Goal: Task Accomplishment & Management: Manage account settings

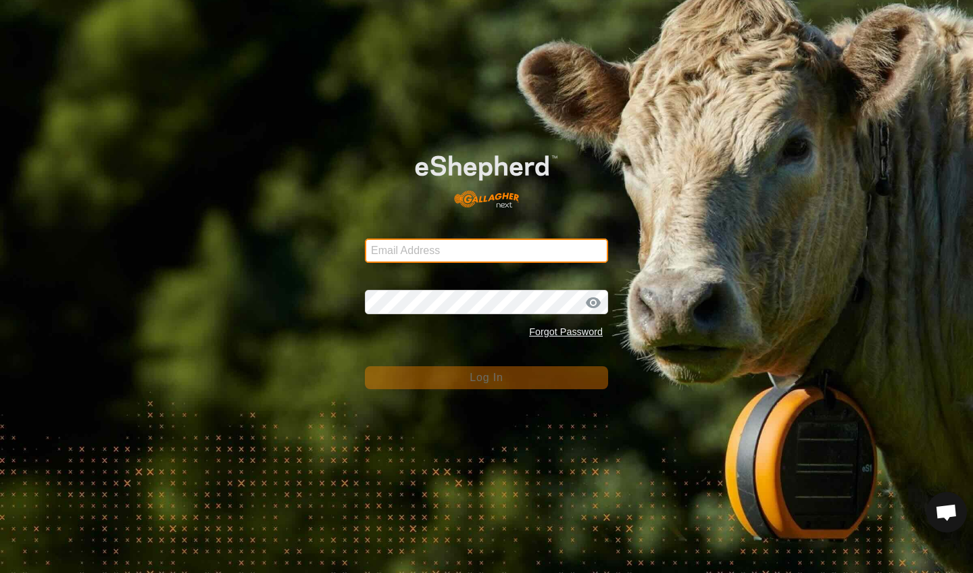
type input "[EMAIL_ADDRESS][DOMAIN_NAME]"
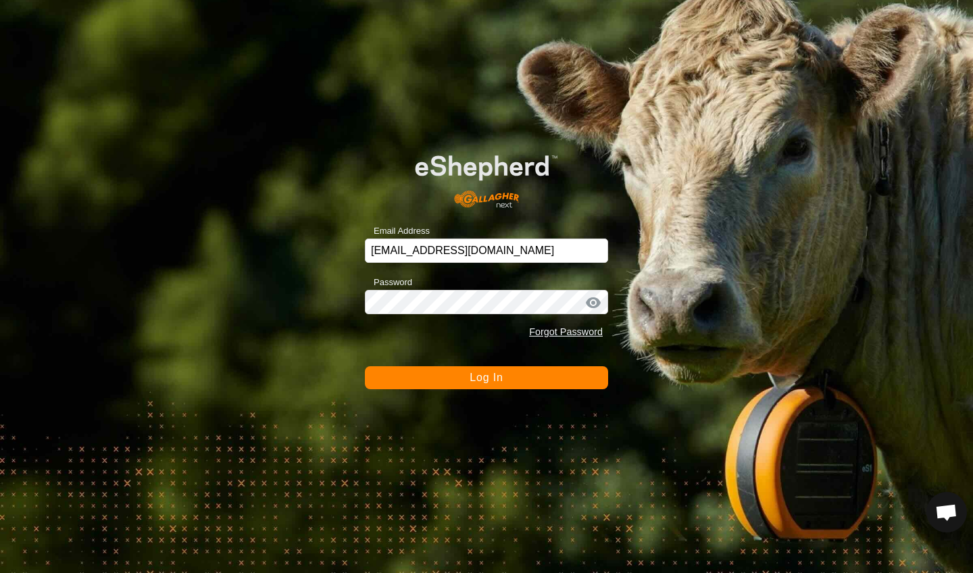
click at [487, 376] on span "Log In" at bounding box center [486, 377] width 33 height 11
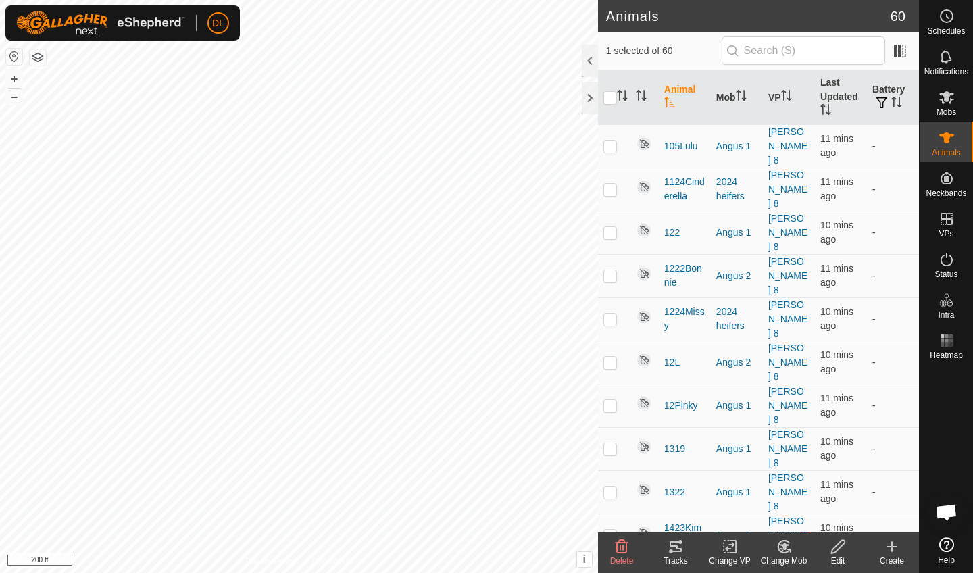
click at [667, 550] on tracks-svg-icon at bounding box center [676, 547] width 54 height 16
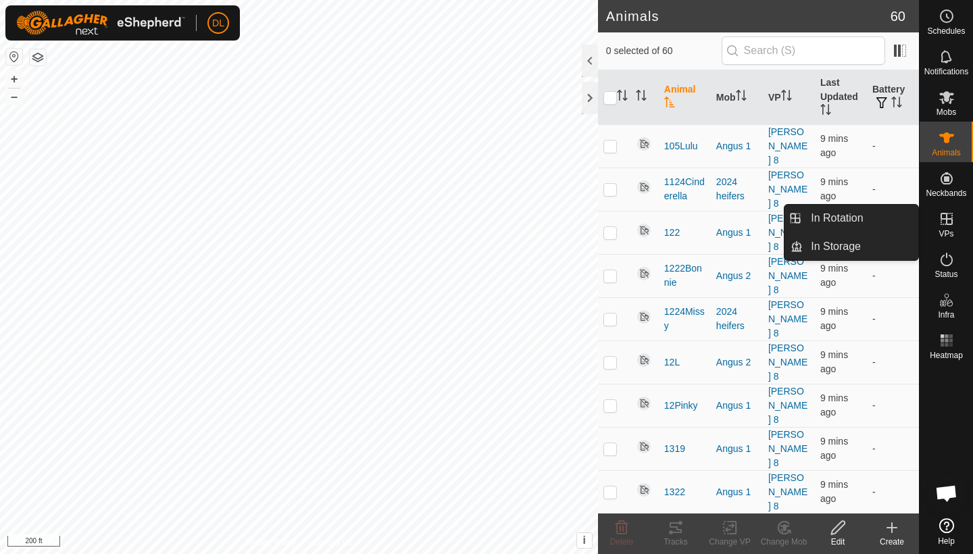
click at [949, 224] on icon at bounding box center [947, 219] width 12 height 12
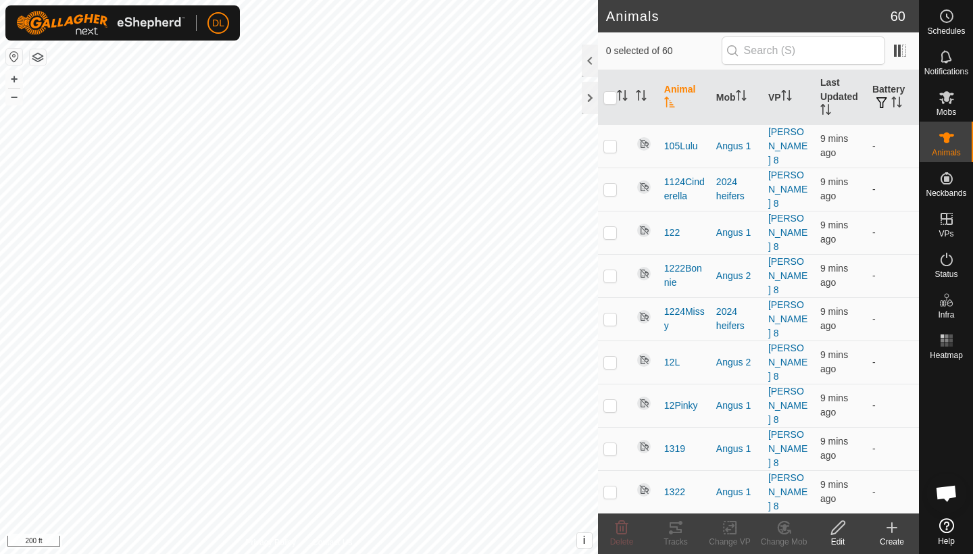
click at [895, 530] on icon at bounding box center [892, 528] width 16 height 16
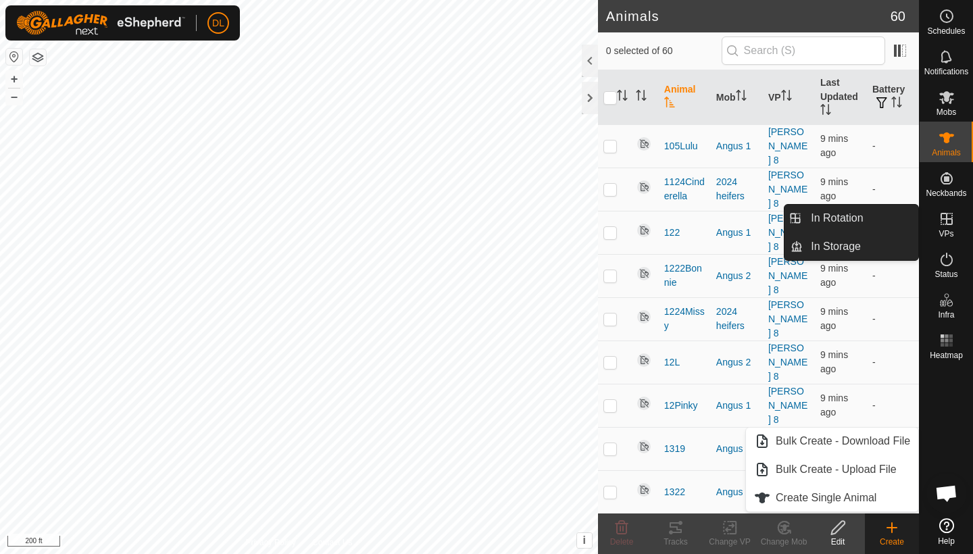
click at [942, 221] on icon at bounding box center [947, 219] width 16 height 16
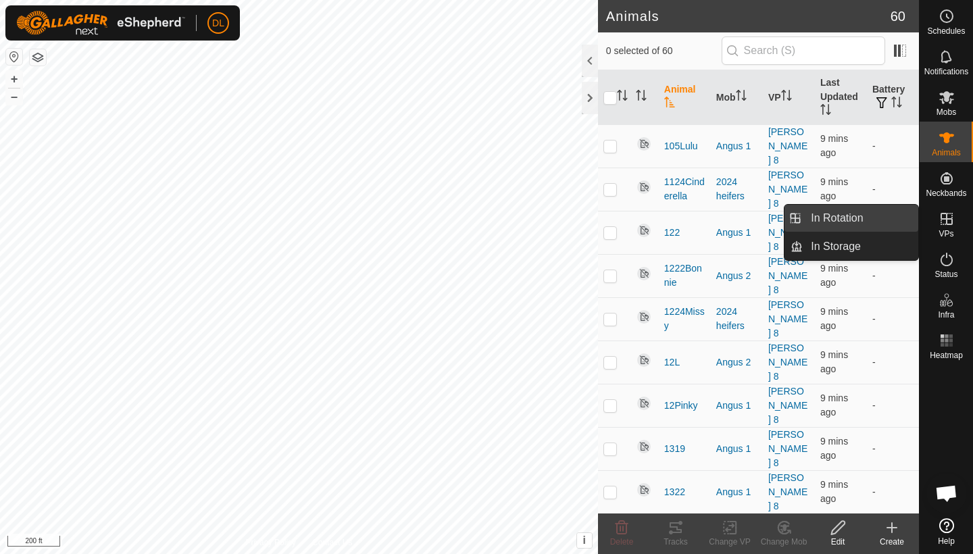
click at [884, 216] on link "In Rotation" at bounding box center [861, 218] width 116 height 27
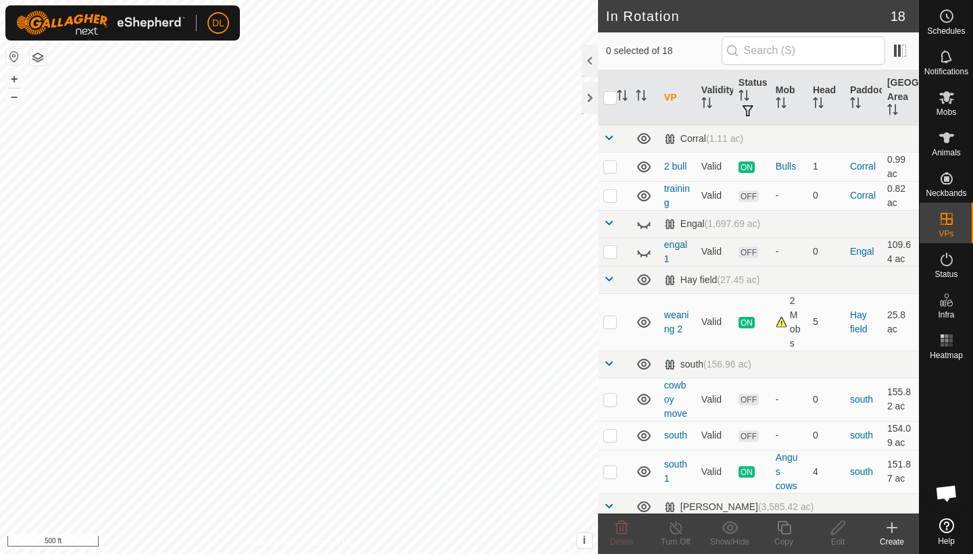
click at [888, 533] on icon at bounding box center [892, 528] width 16 height 16
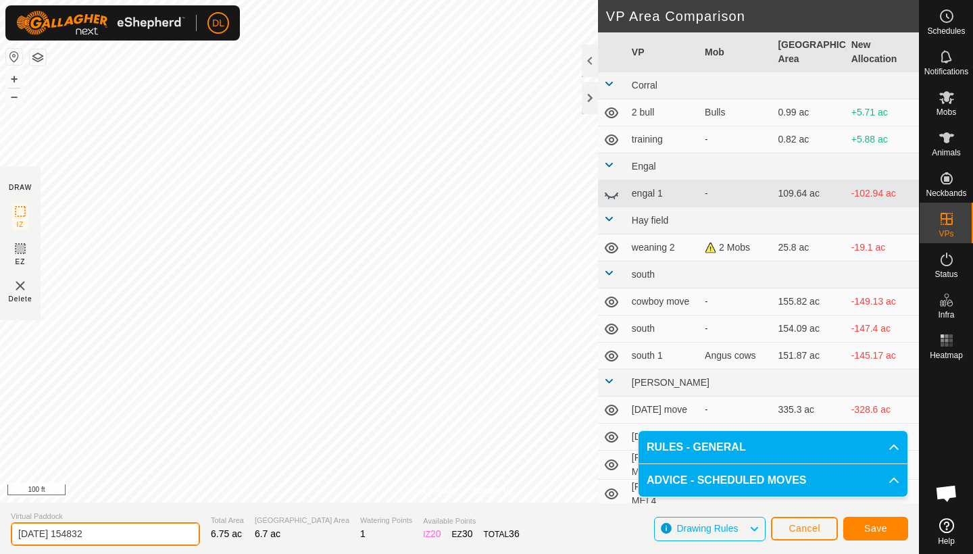
drag, startPoint x: 136, startPoint y: 530, endPoint x: 11, endPoint y: 528, distance: 124.3
click at [11, 528] on input "[DATE] 154832" at bounding box center [105, 534] width 189 height 24
type input "[MEDICAL_DATA]"
click at [870, 528] on span "Save" at bounding box center [875, 528] width 23 height 11
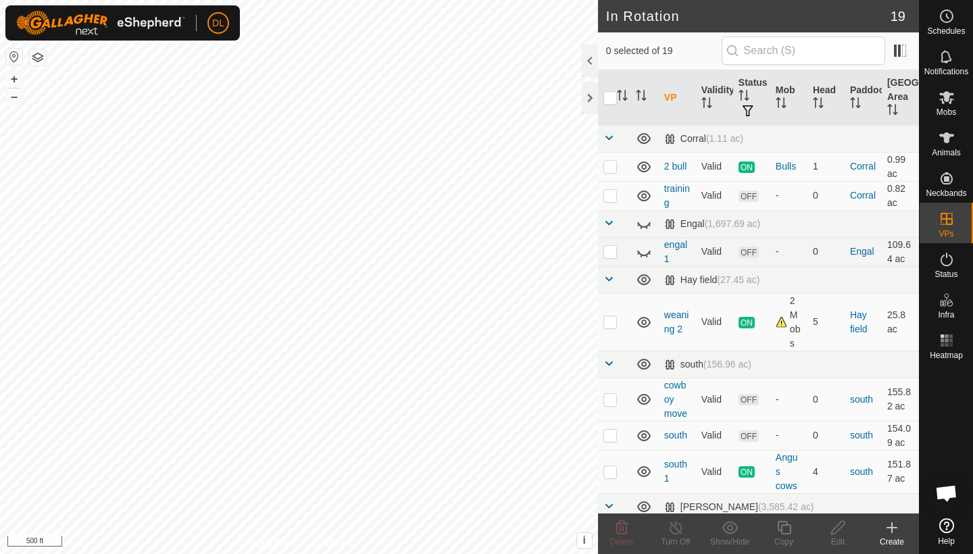
checkbox input "true"
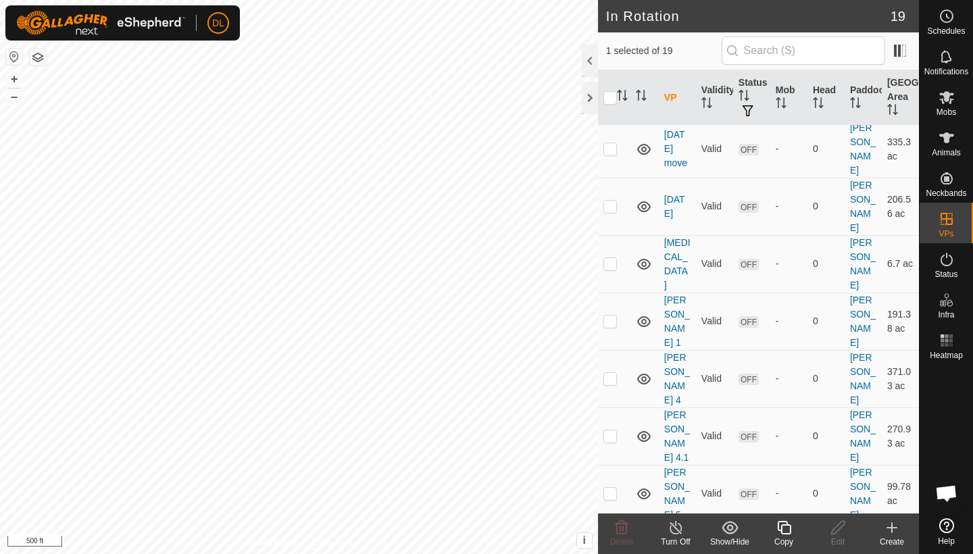
scroll to position [399, 0]
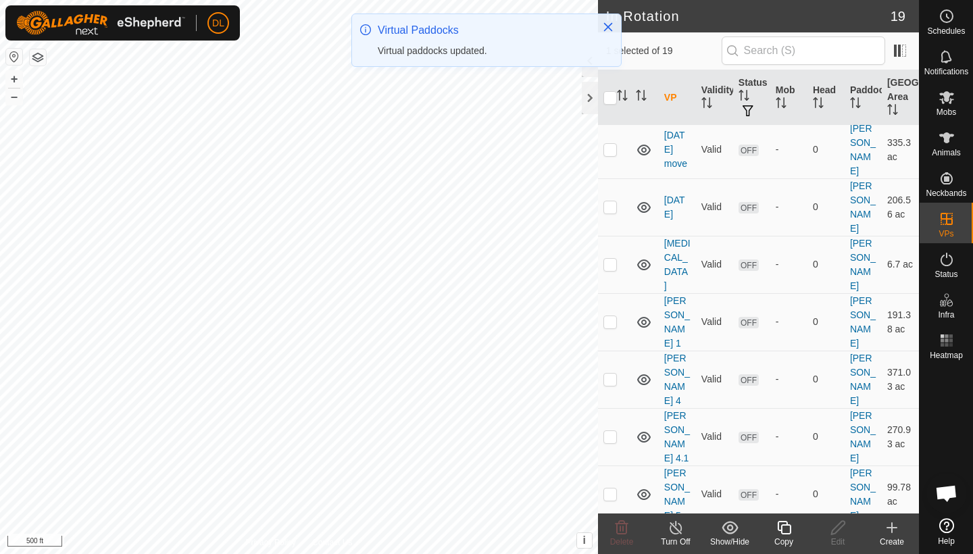
click at [783, 532] on icon at bounding box center [784, 528] width 17 height 16
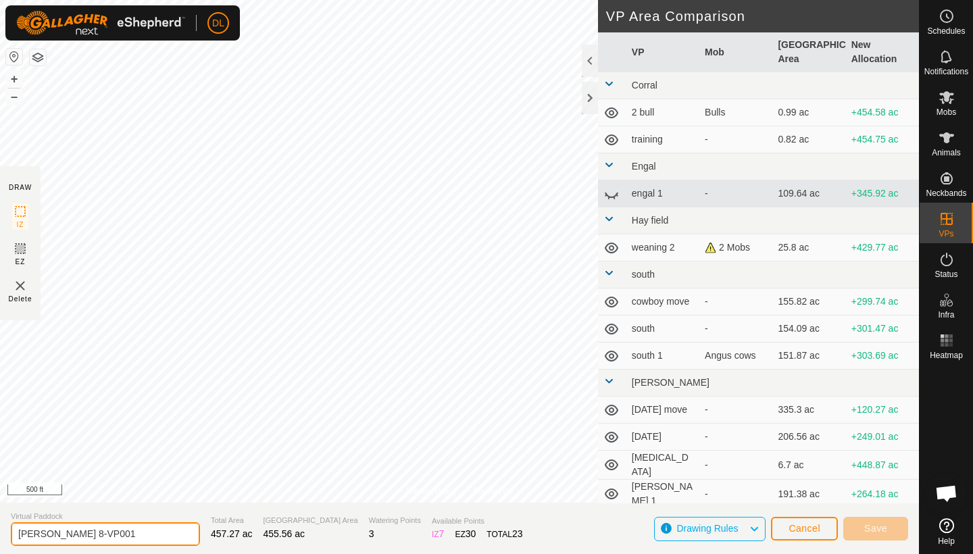
drag, startPoint x: 90, startPoint y: 530, endPoint x: 55, endPoint y: 529, distance: 35.1
click at [55, 529] on input "[PERSON_NAME] 8-VP001" at bounding box center [105, 534] width 189 height 24
type input "[PERSON_NAME] 8 isolate"
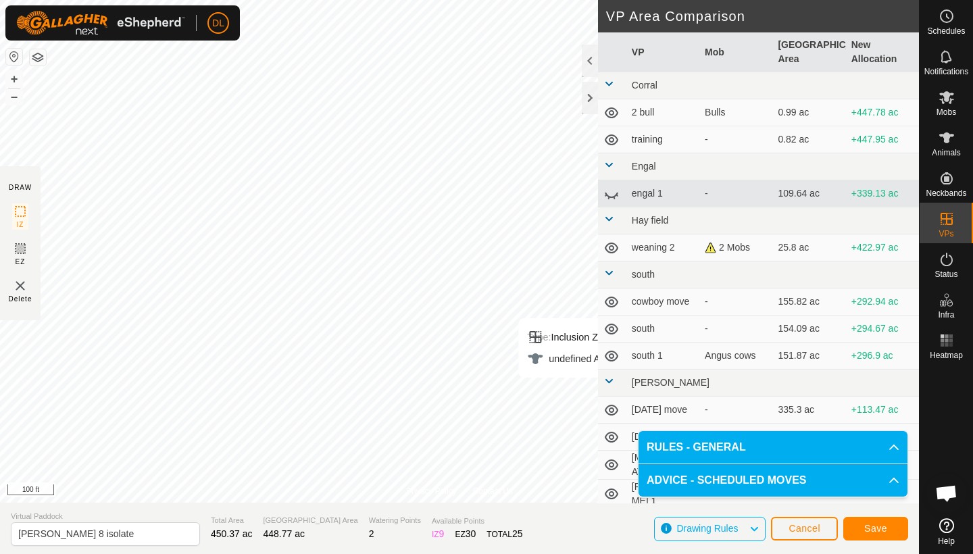
click at [872, 522] on button "Save" at bounding box center [875, 529] width 65 height 24
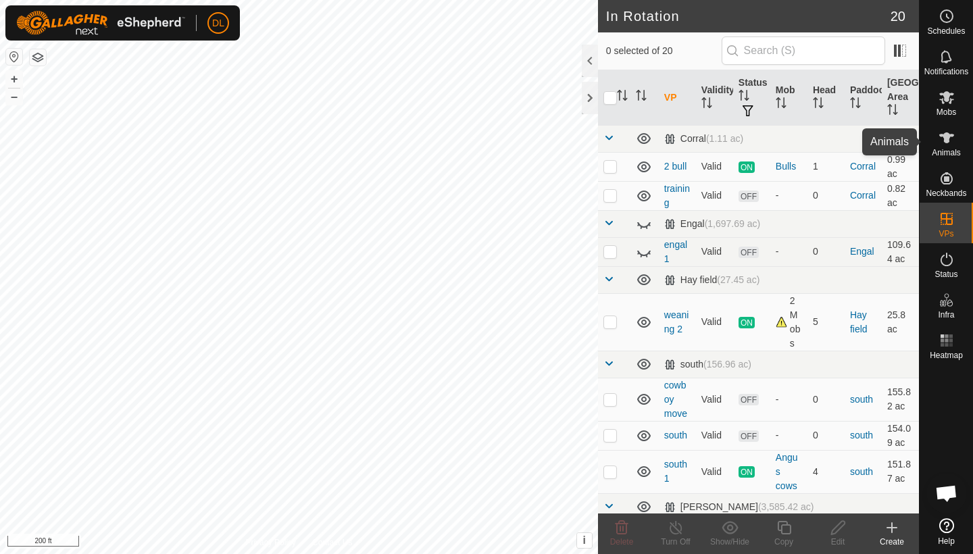
click at [941, 143] on icon at bounding box center [947, 138] width 16 height 16
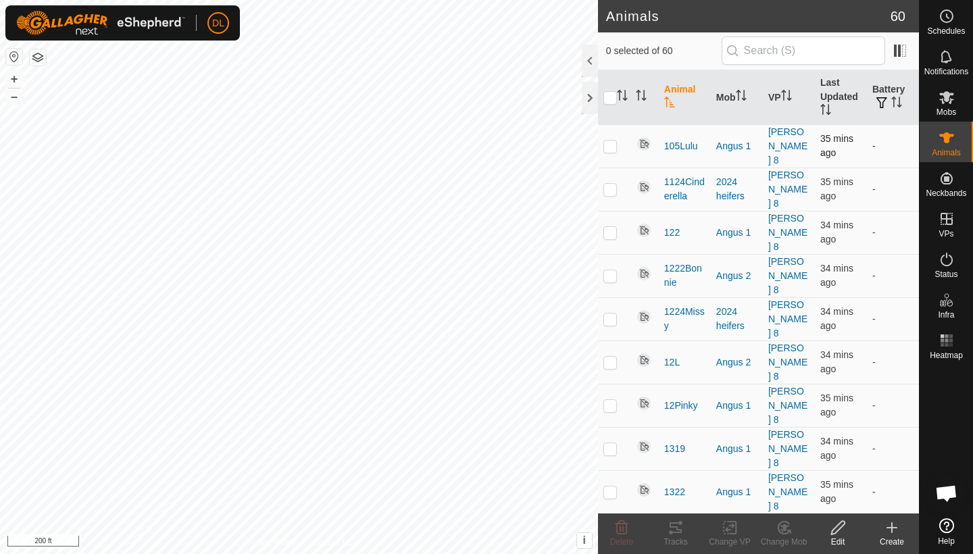
click at [609, 141] on p-checkbox at bounding box center [610, 146] width 14 height 11
checkbox input "true"
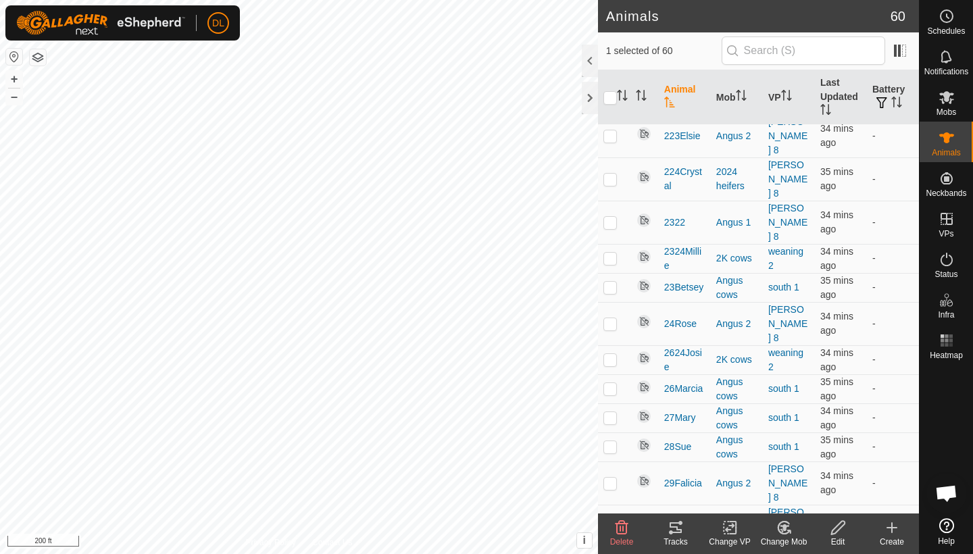
scroll to position [1156, 0]
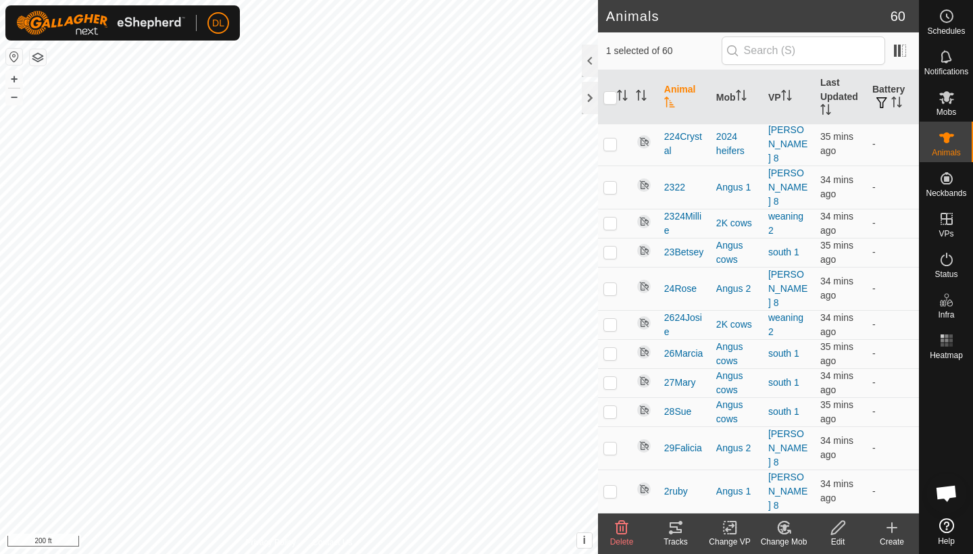
checkbox input "true"
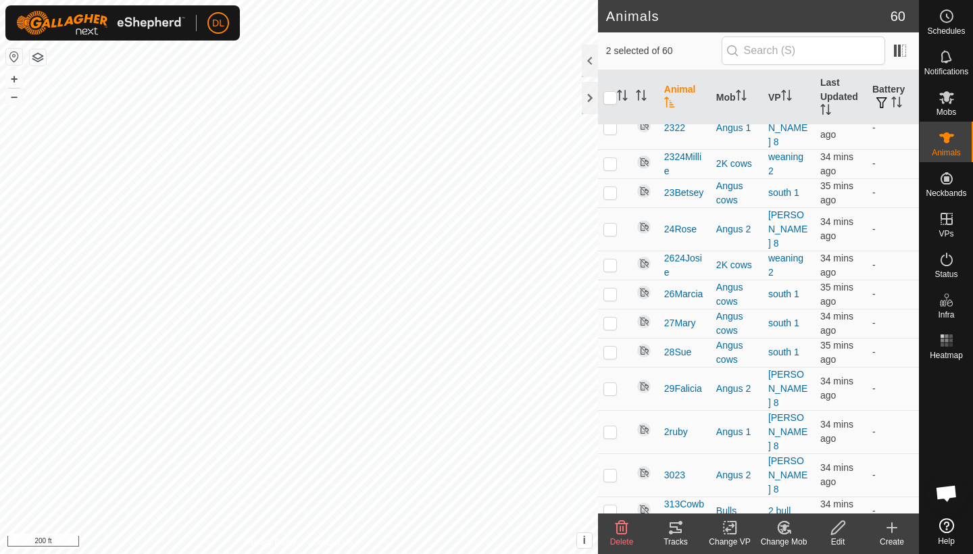
scroll to position [1218, 0]
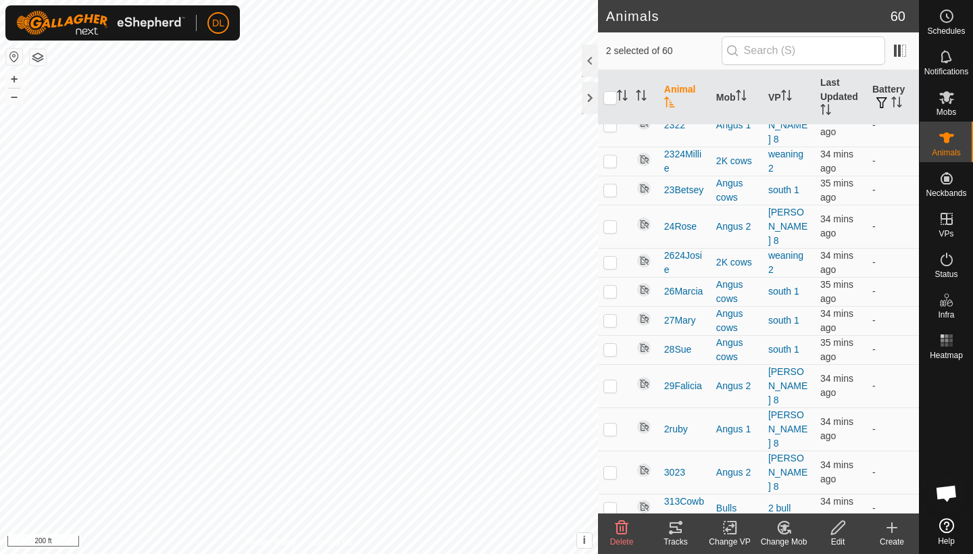
checkbox input "true"
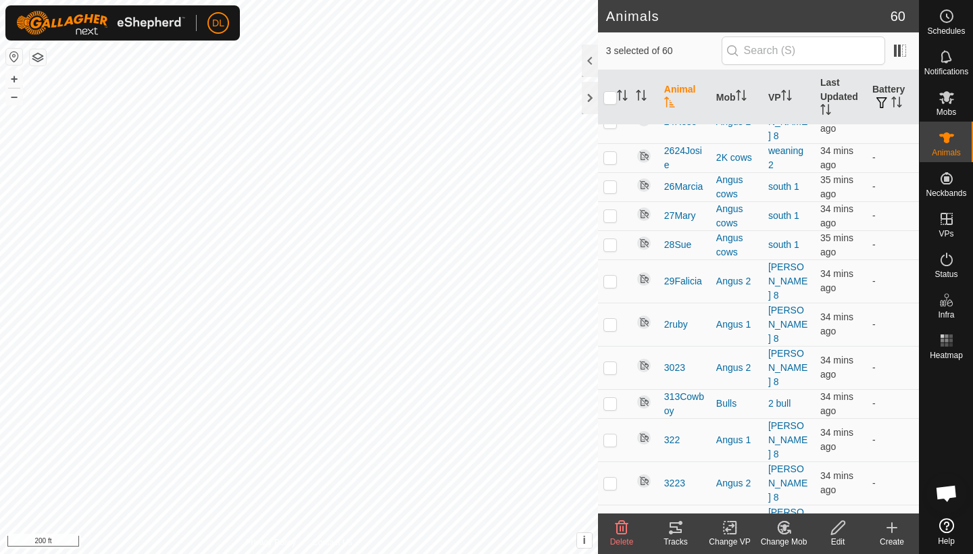
scroll to position [1322, 0]
checkbox input "true"
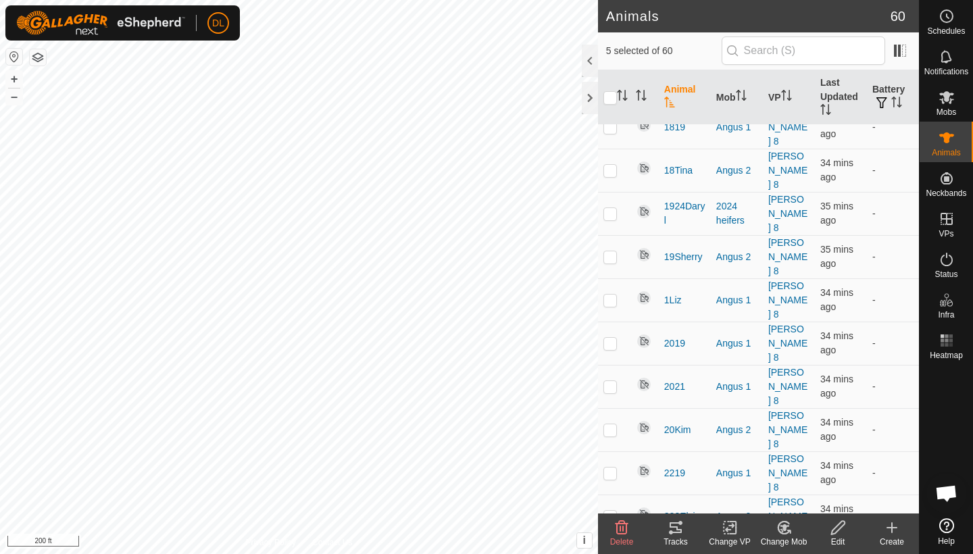
scroll to position [736, 0]
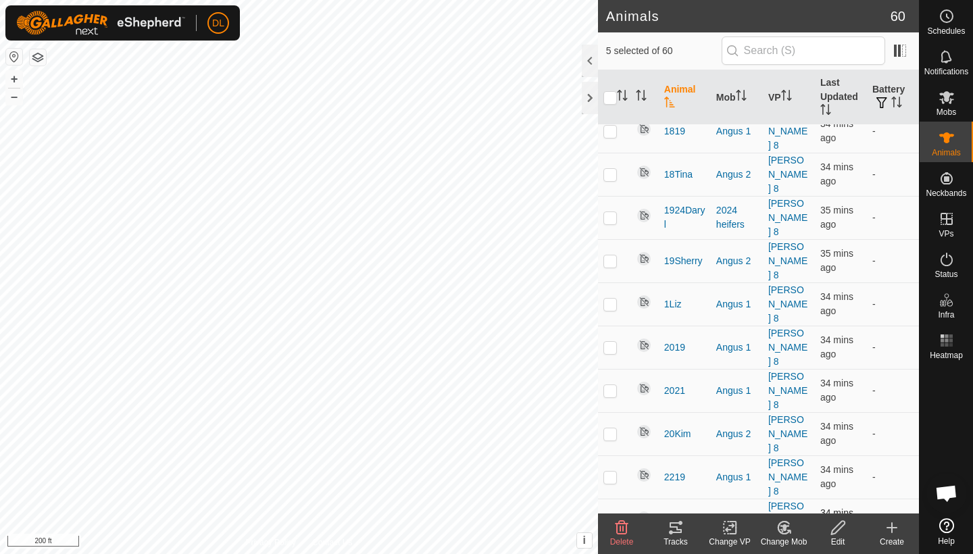
click at [614, 515] on p-checkbox at bounding box center [610, 520] width 14 height 11
checkbox input "true"
click at [676, 535] on icon at bounding box center [676, 528] width 16 height 16
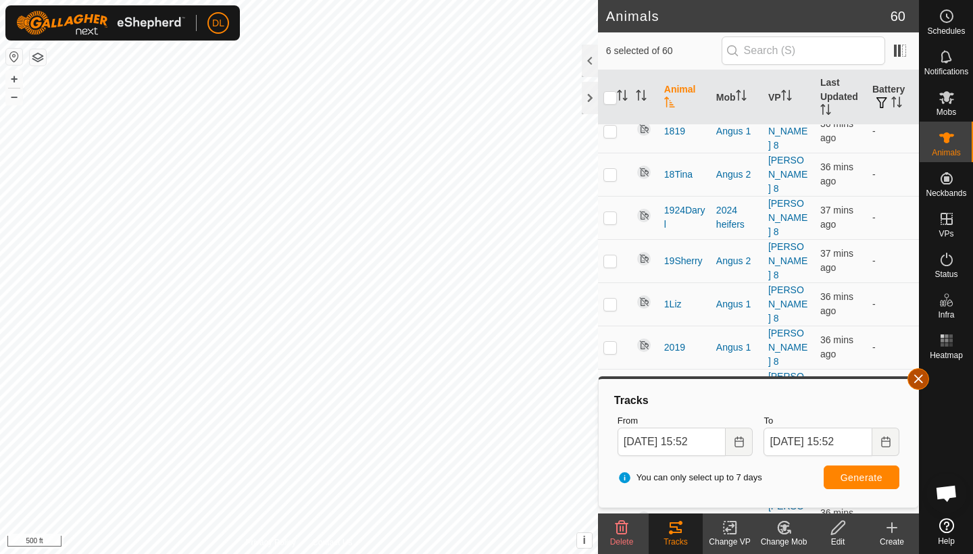
click at [920, 378] on button "button" at bounding box center [919, 379] width 22 height 22
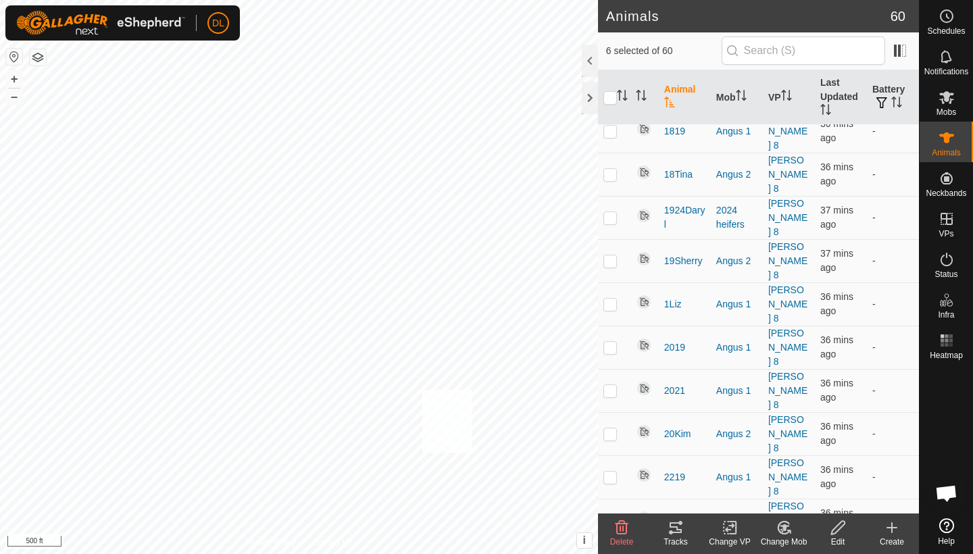
checkbox input "true"
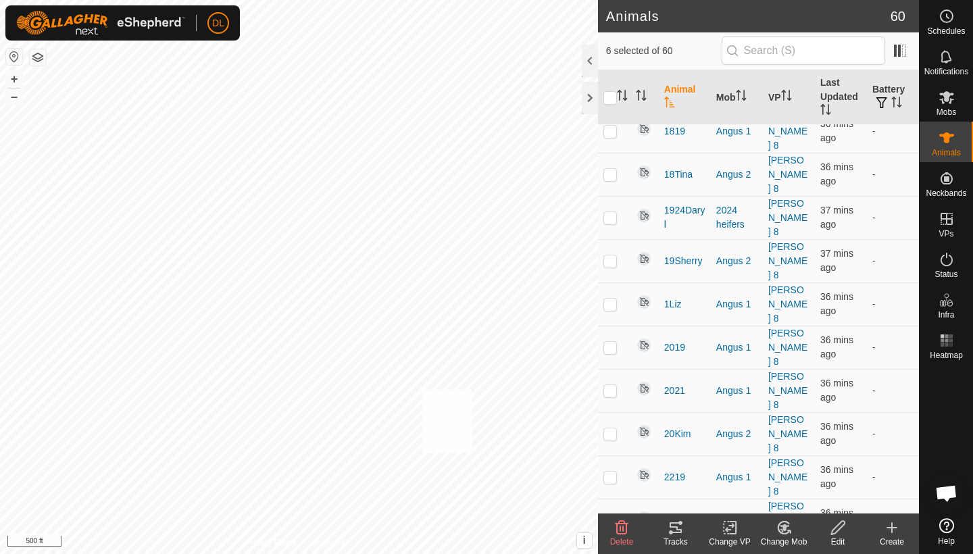
checkbox input "true"
checkbox input "false"
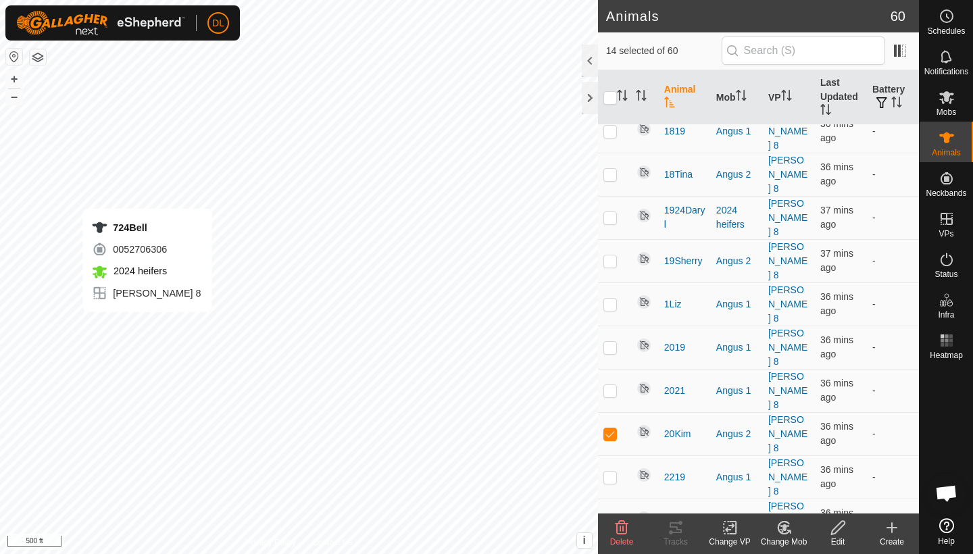
checkbox input "false"
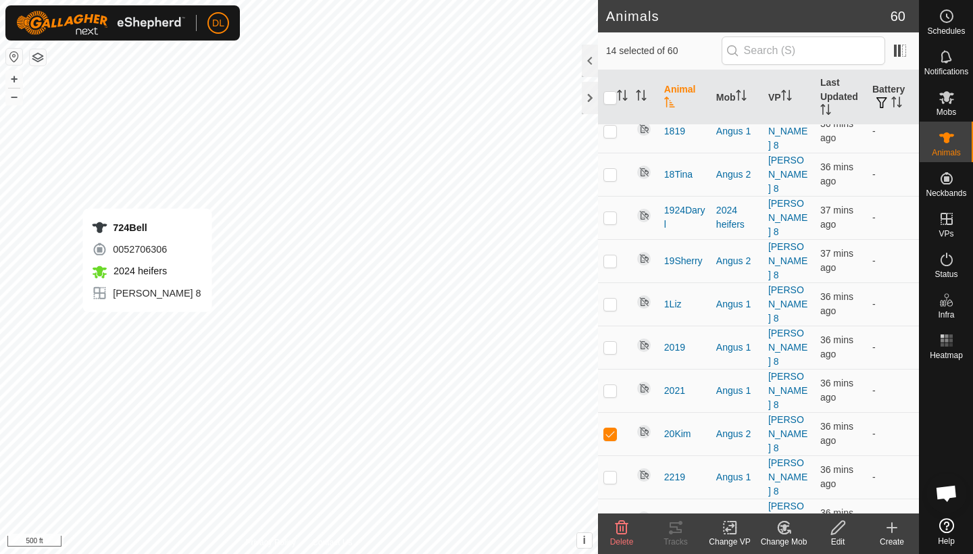
checkbox input "false"
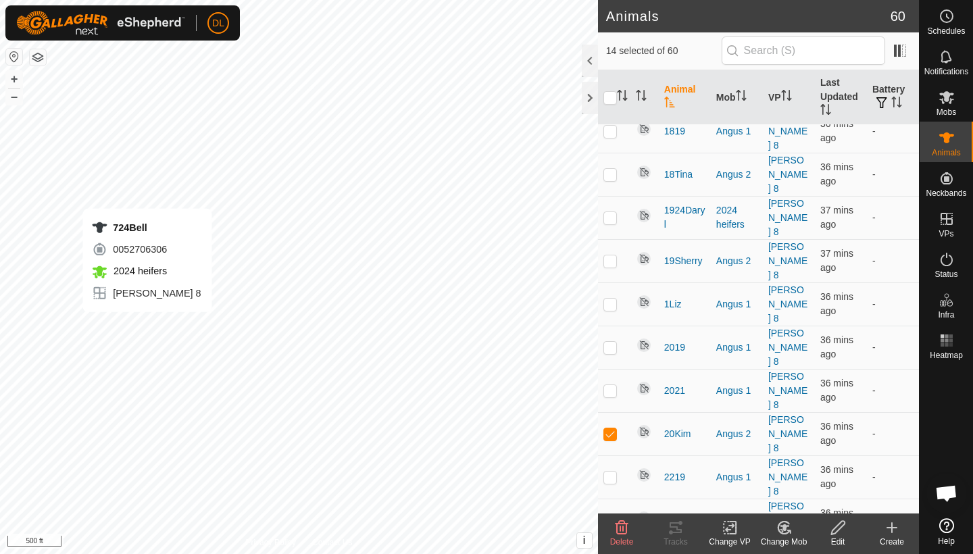
checkbox input "false"
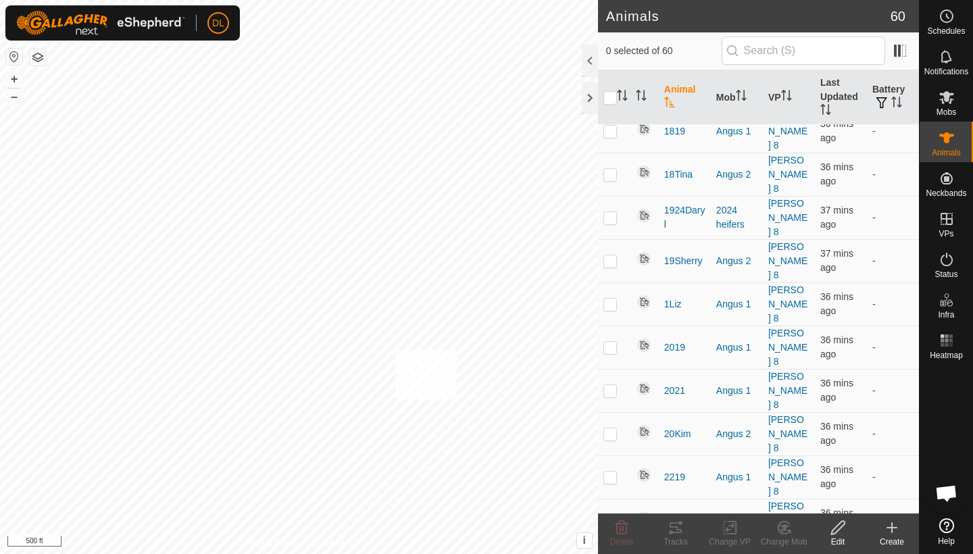
checkbox input "true"
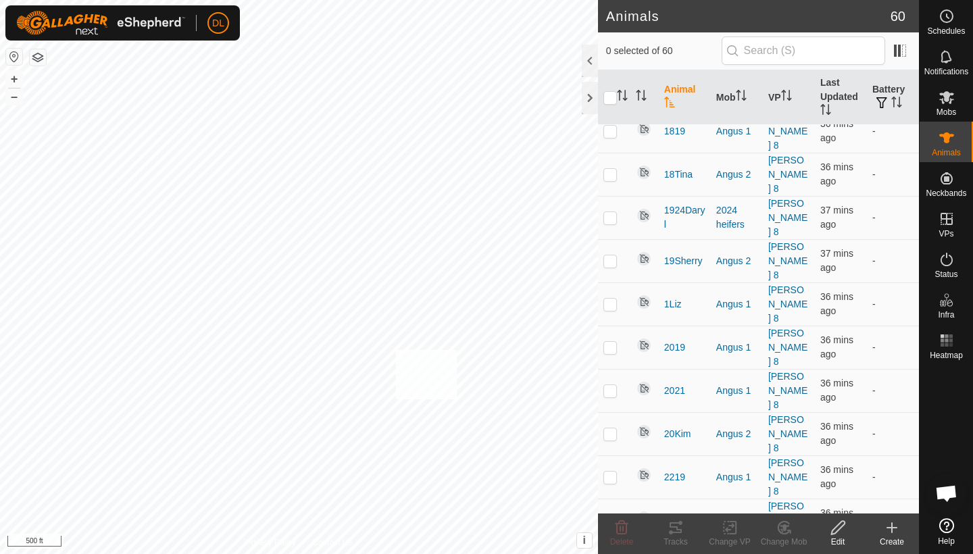
checkbox input "true"
click at [678, 531] on icon at bounding box center [676, 528] width 16 height 16
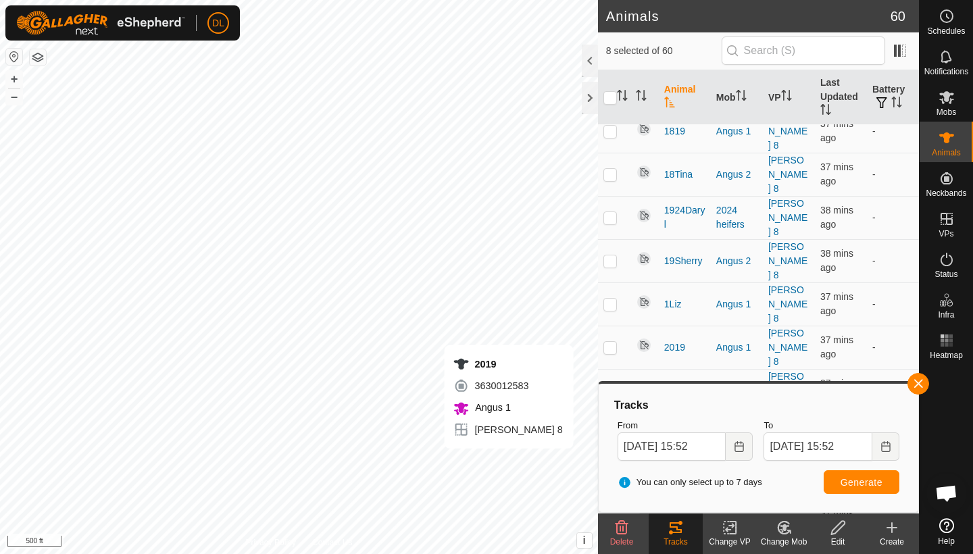
checkbox input "false"
checkbox input "true"
checkbox input "false"
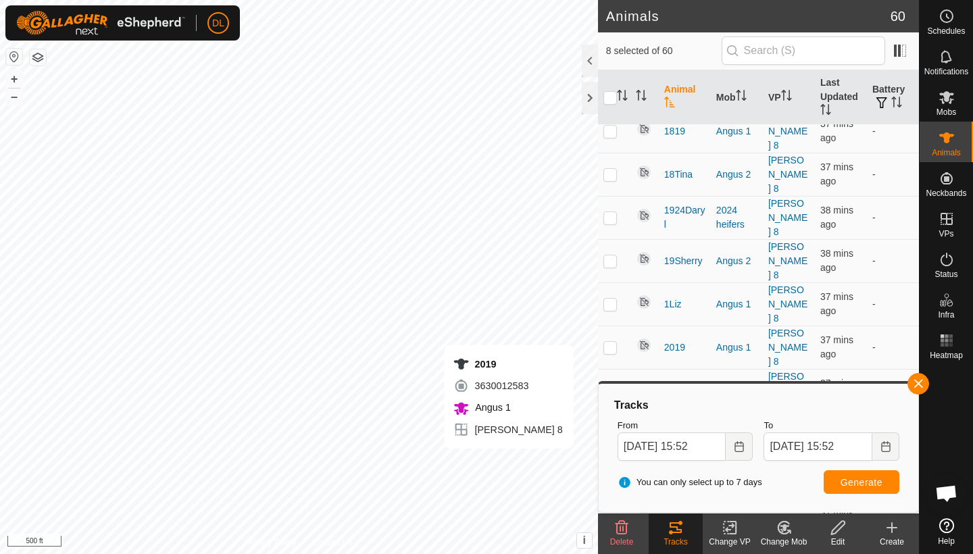
checkbox input "false"
click at [922, 385] on button "button" at bounding box center [919, 384] width 22 height 22
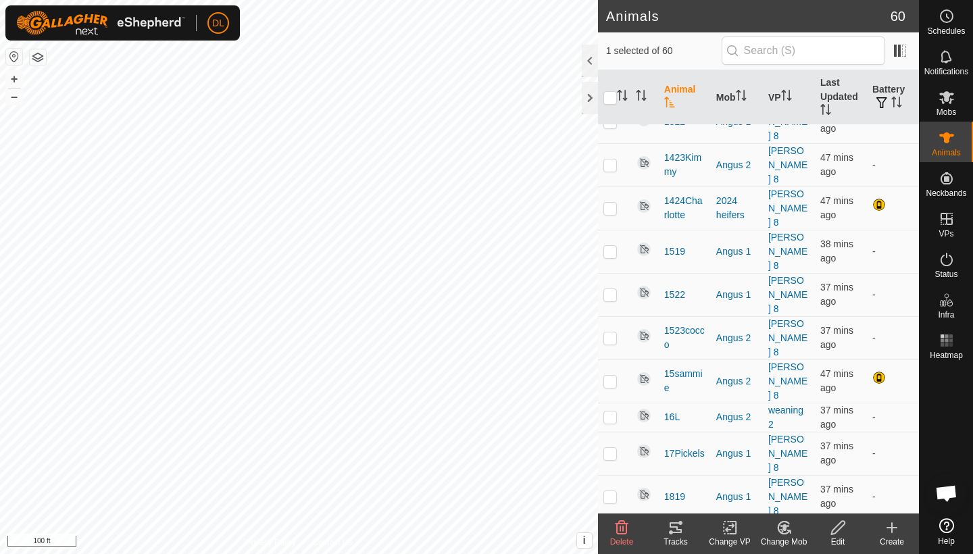
scroll to position [371, 0]
checkbox input "false"
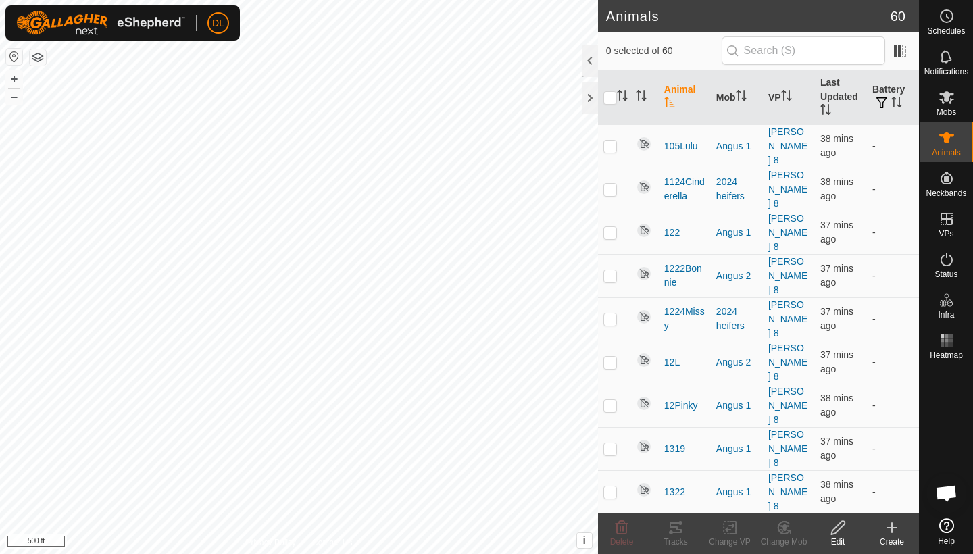
scroll to position [0, 0]
click at [612, 141] on p-checkbox at bounding box center [610, 146] width 14 height 11
checkbox input "true"
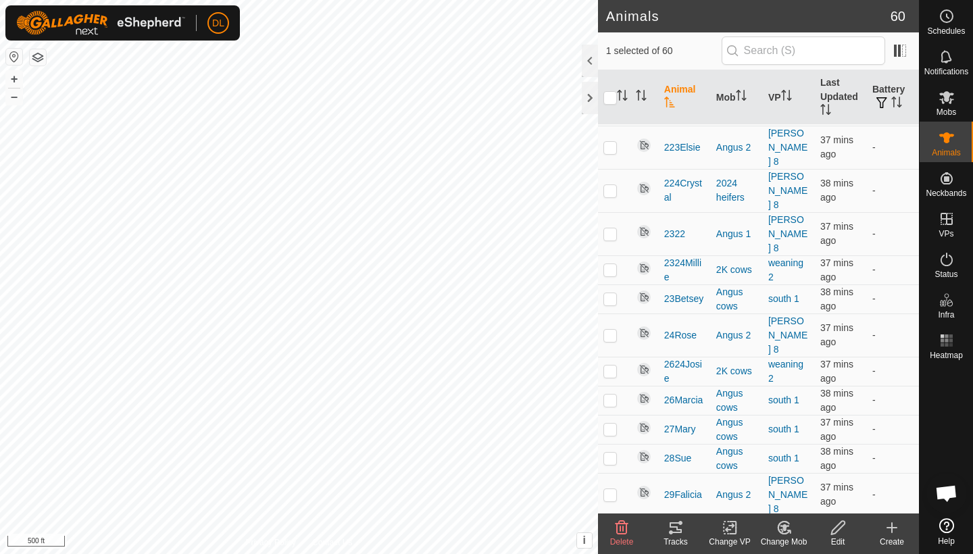
scroll to position [1126, 0]
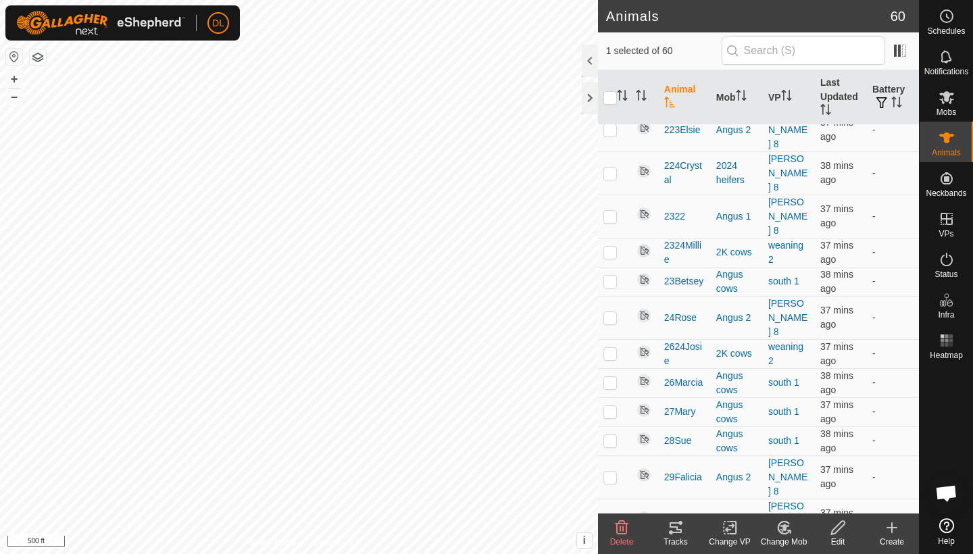
checkbox input "true"
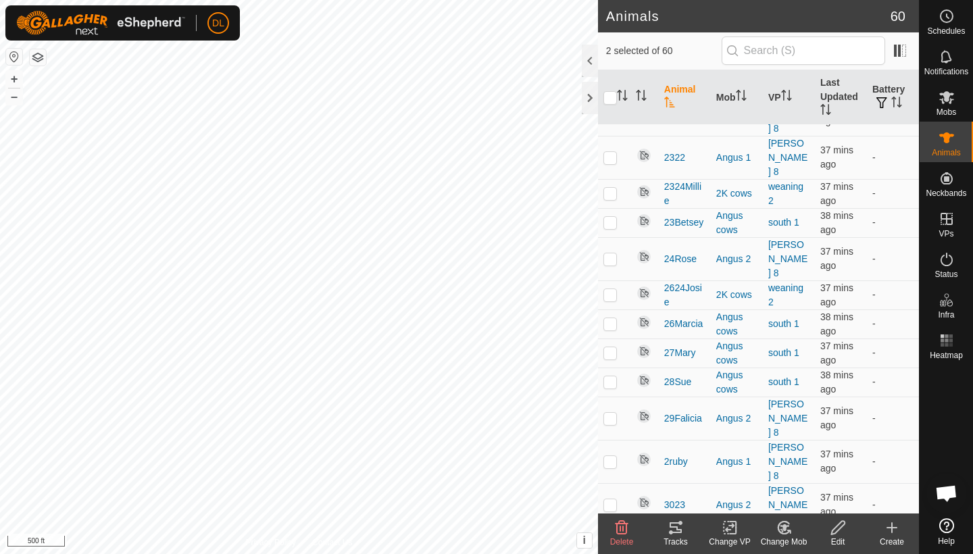
checkbox input "true"
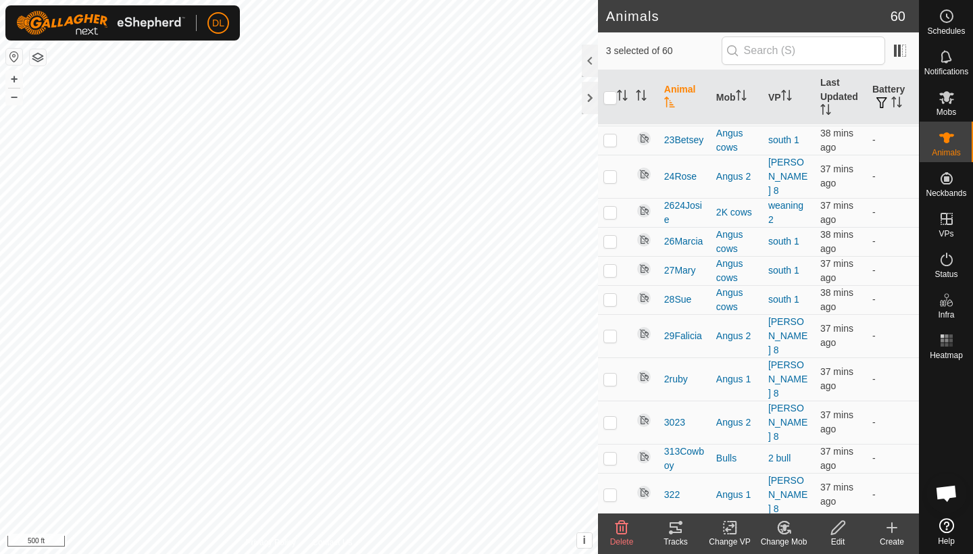
scroll to position [1281, 0]
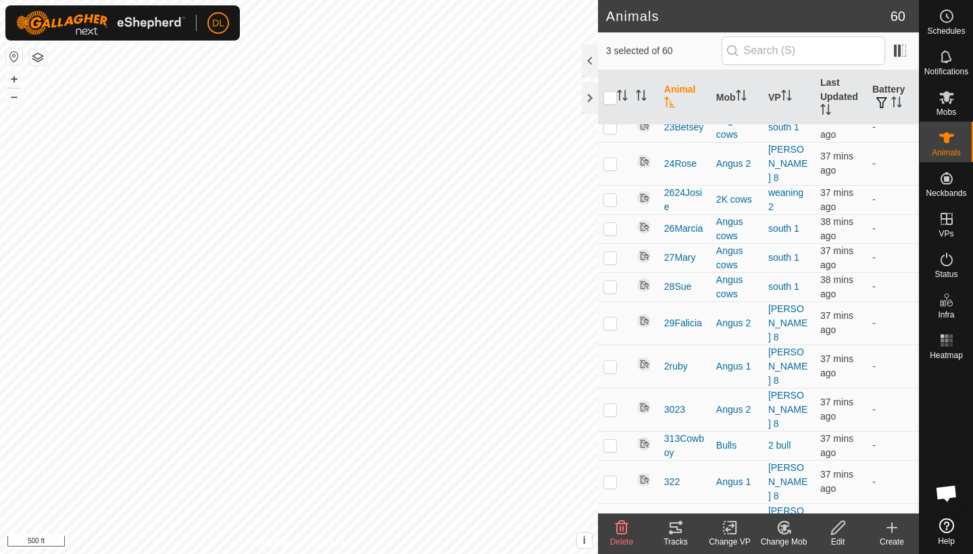
checkbox input "true"
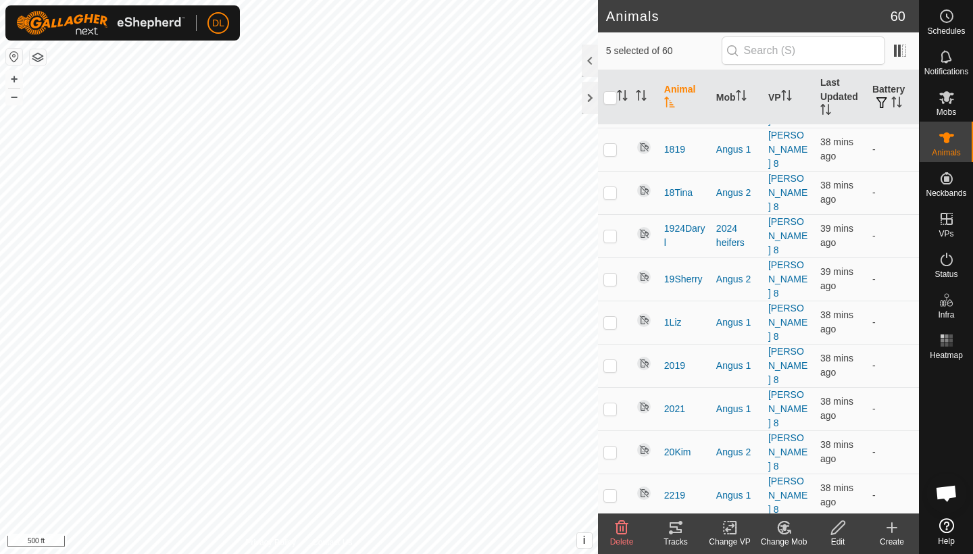
scroll to position [717, 0]
click at [614, 534] on p-checkbox at bounding box center [610, 539] width 14 height 11
checkbox input "true"
click at [728, 534] on rect at bounding box center [730, 528] width 12 height 12
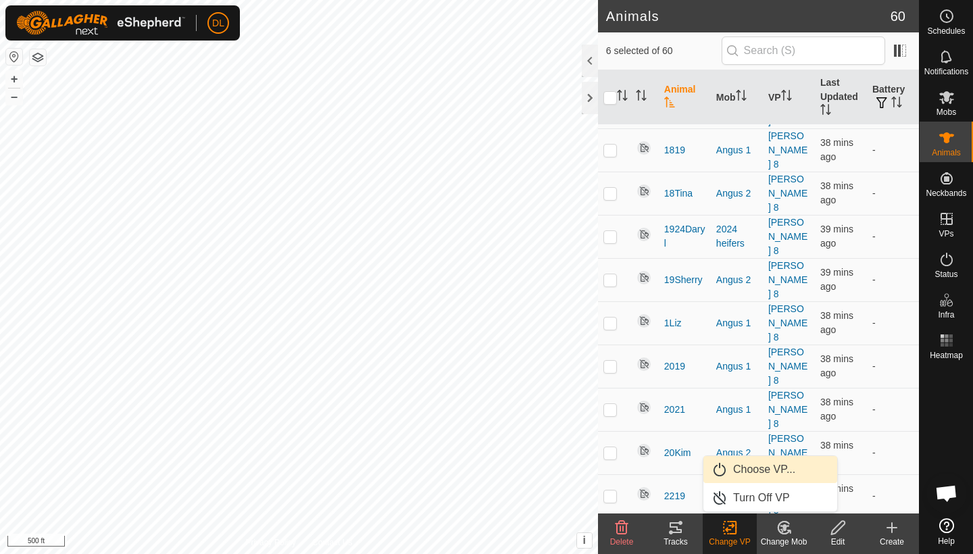
click at [743, 466] on link "Choose VP..." at bounding box center [770, 469] width 134 height 27
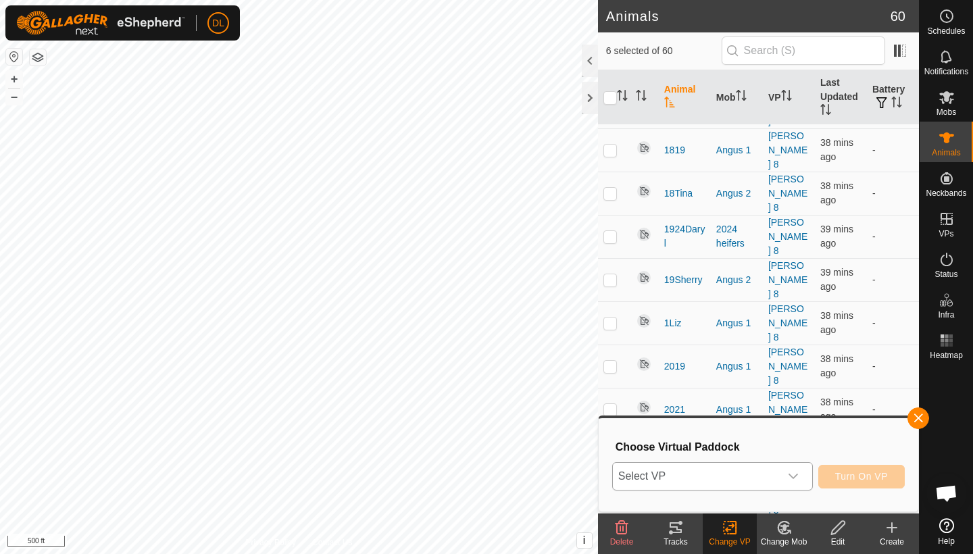
click at [735, 474] on span "Select VP" at bounding box center [696, 476] width 167 height 27
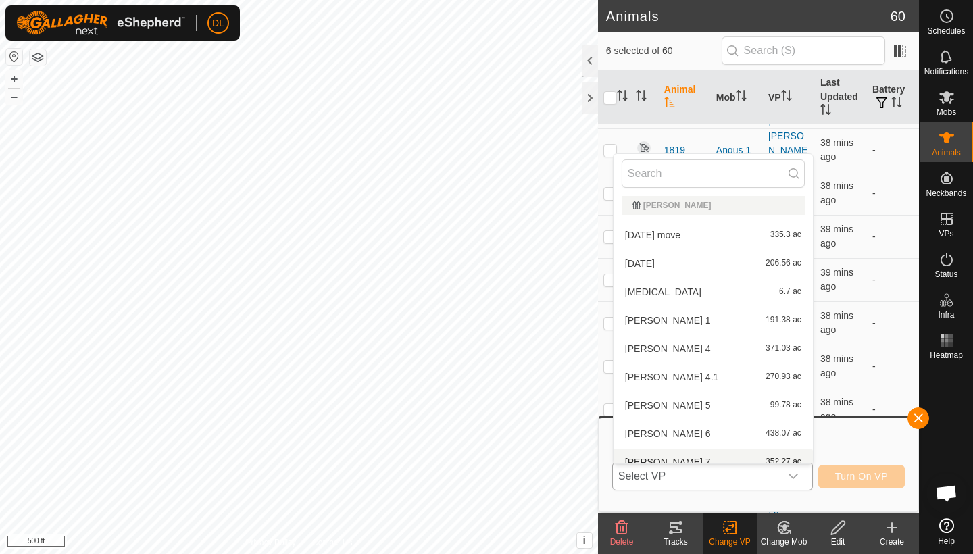
scroll to position [325, 0]
click at [643, 295] on li "[MEDICAL_DATA] 6.7 ac" at bounding box center [713, 292] width 199 height 27
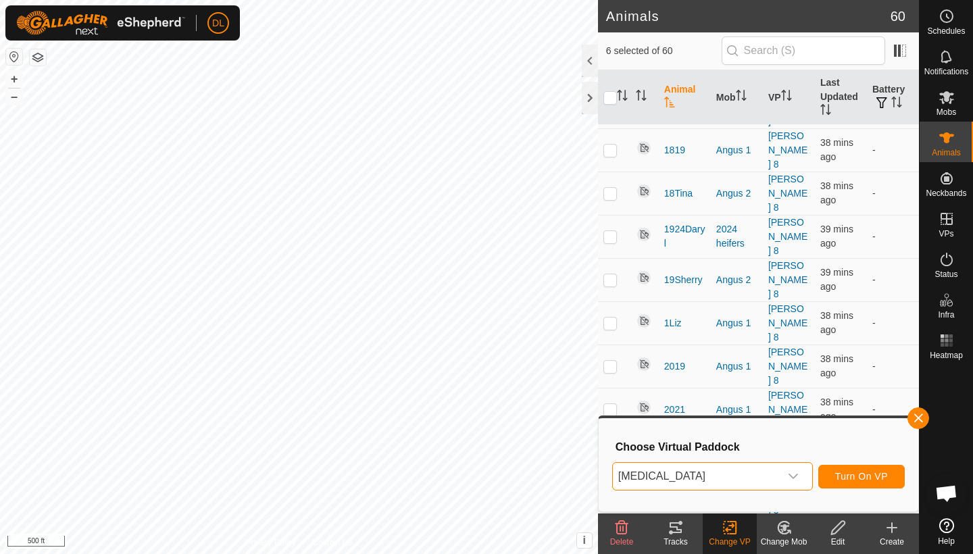
click at [865, 478] on span "Turn On VP" at bounding box center [861, 476] width 53 height 11
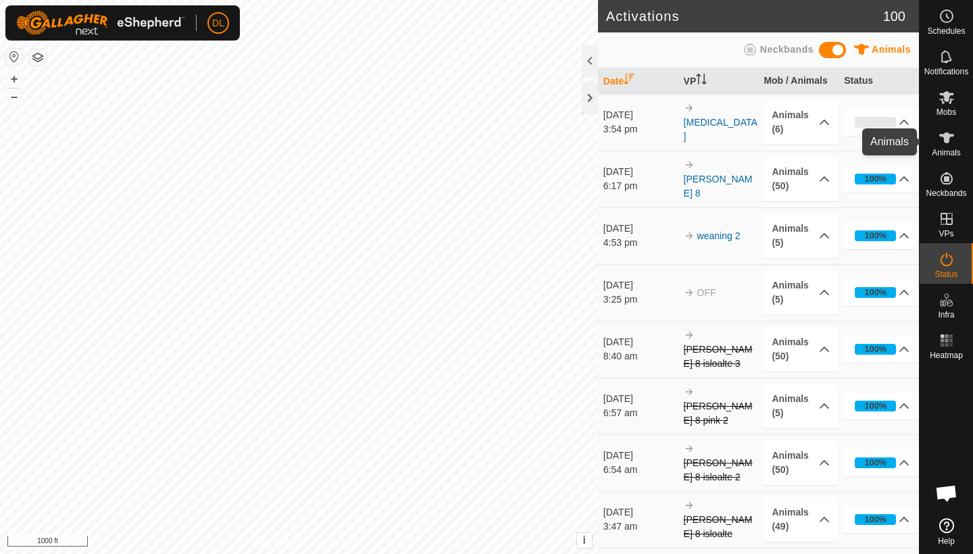
click at [939, 141] on icon at bounding box center [947, 138] width 16 height 16
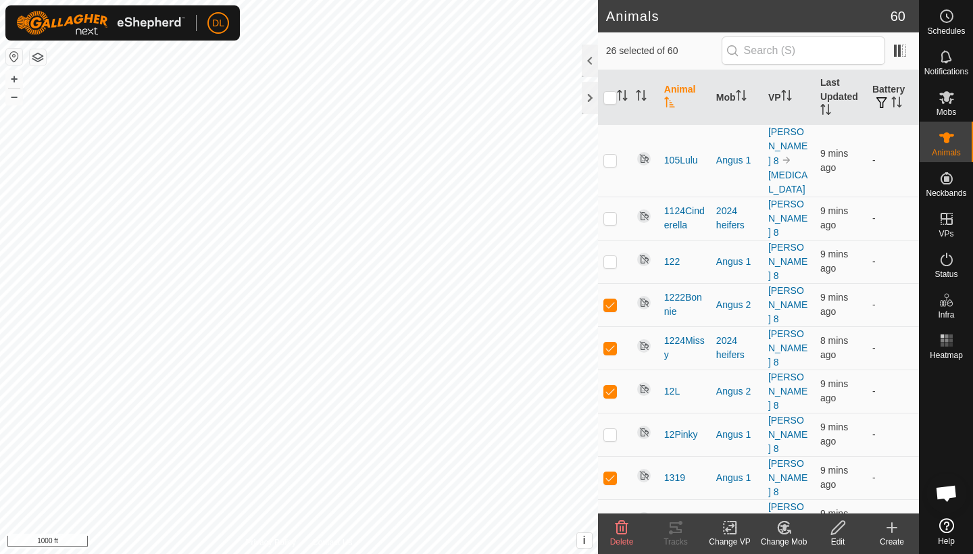
checkbox input "true"
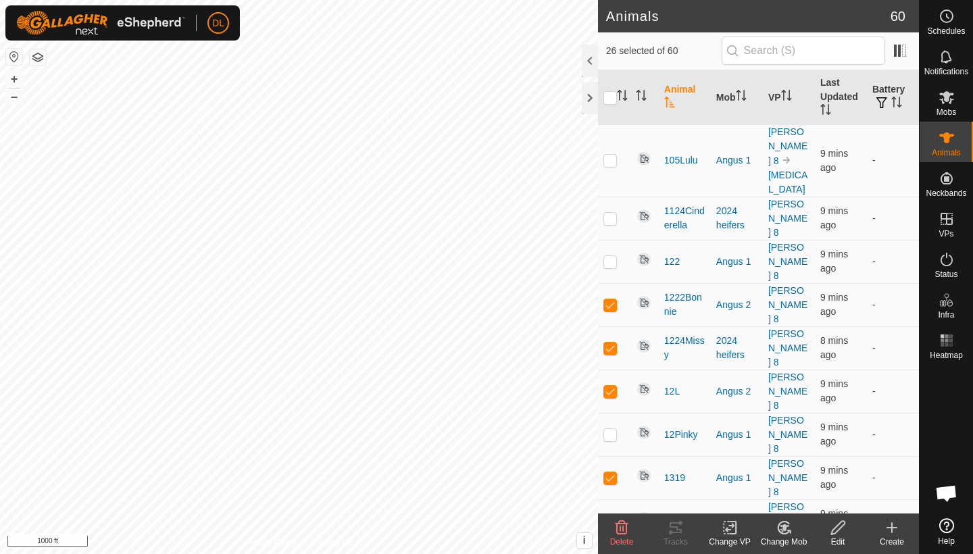
checkbox input "true"
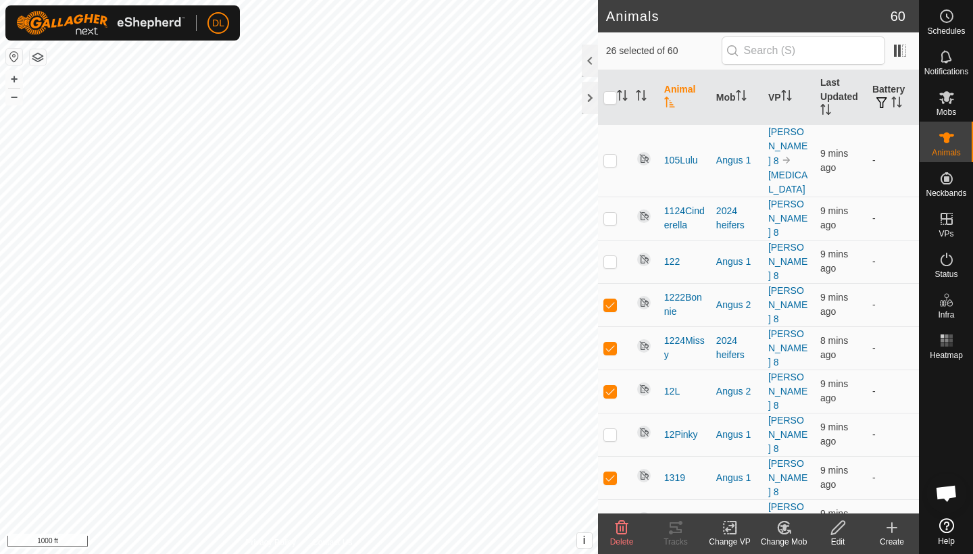
checkbox input "true"
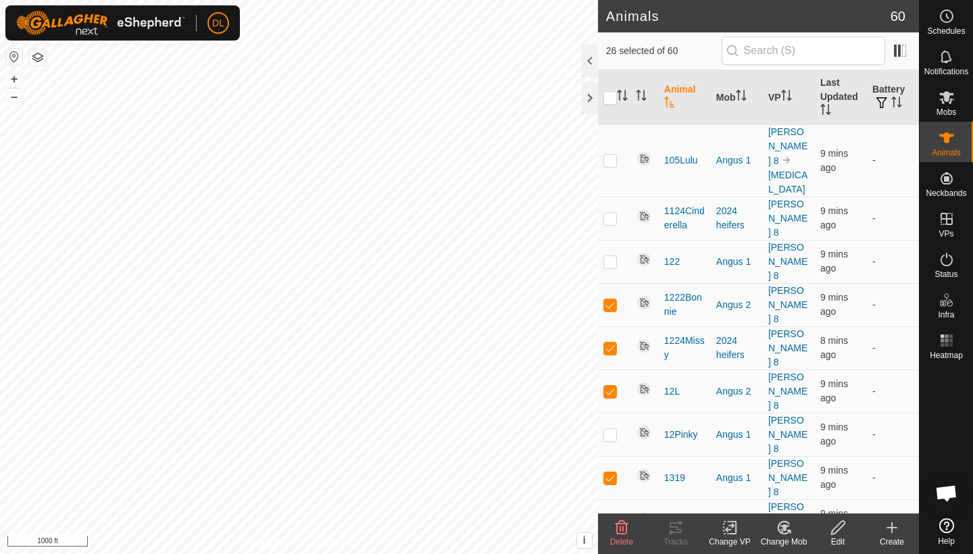
checkbox input "true"
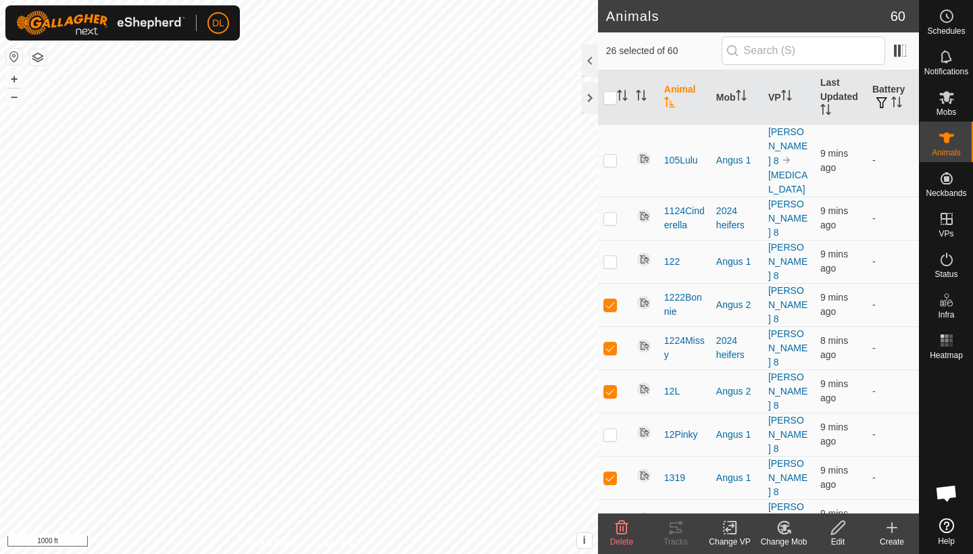
checkbox input "true"
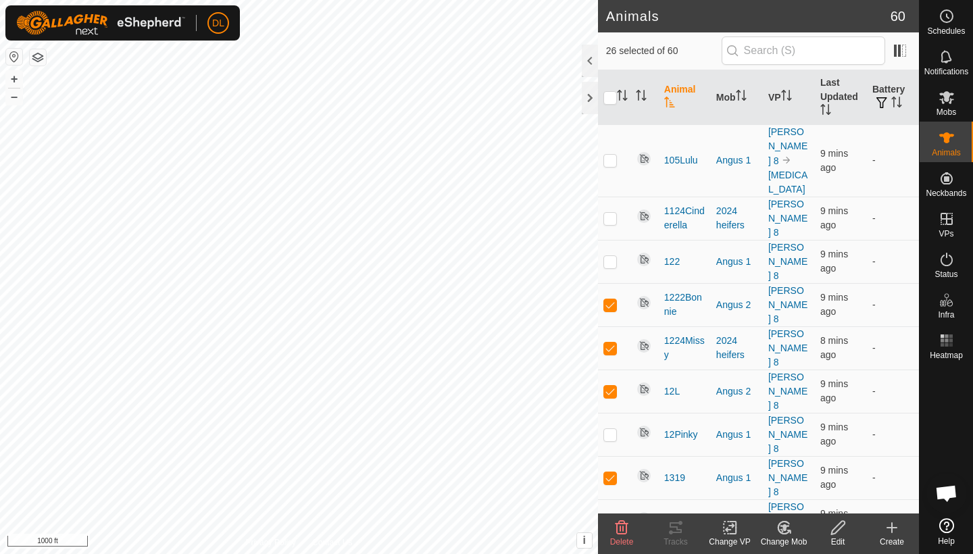
checkbox input "true"
click at [732, 530] on icon at bounding box center [730, 528] width 17 height 16
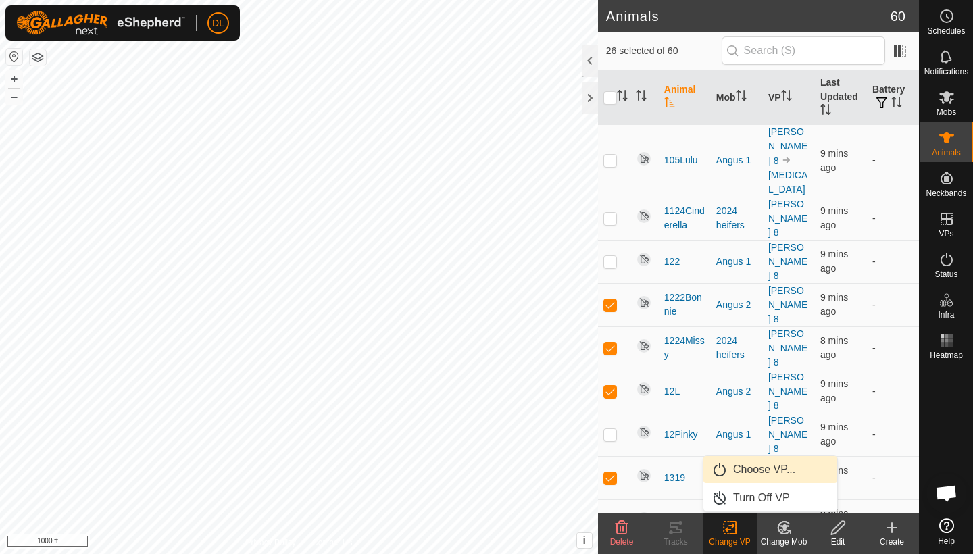
click at [746, 470] on link "Choose VP..." at bounding box center [770, 469] width 134 height 27
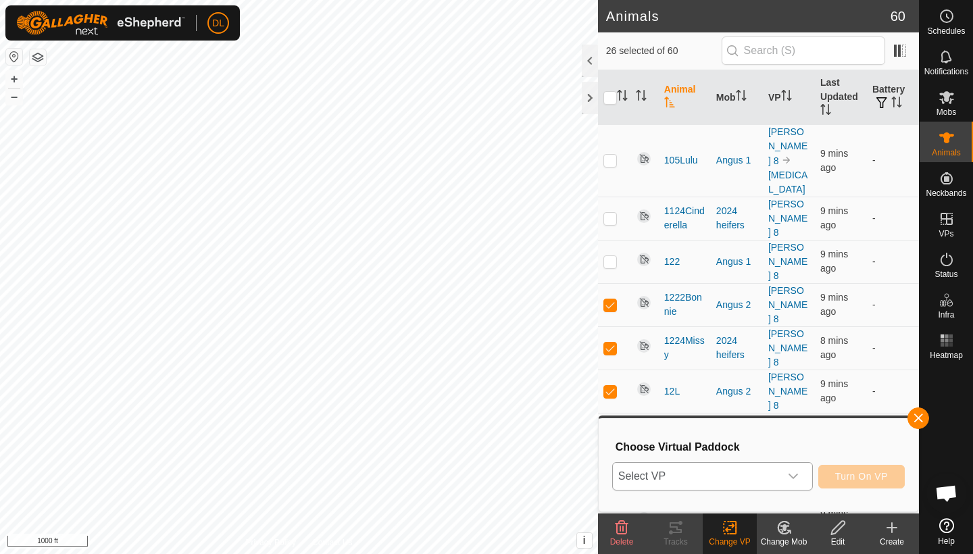
click at [739, 473] on span "Select VP" at bounding box center [696, 476] width 167 height 27
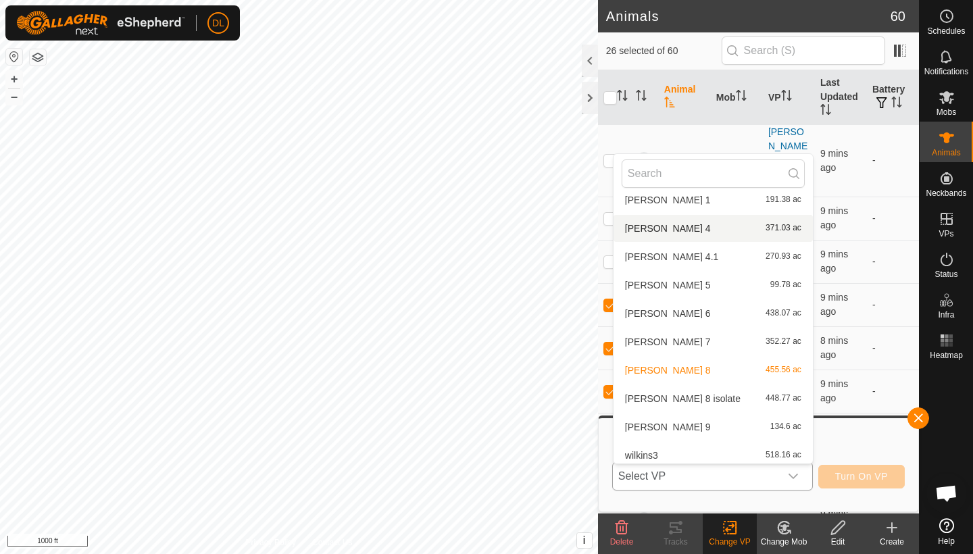
scroll to position [447, 0]
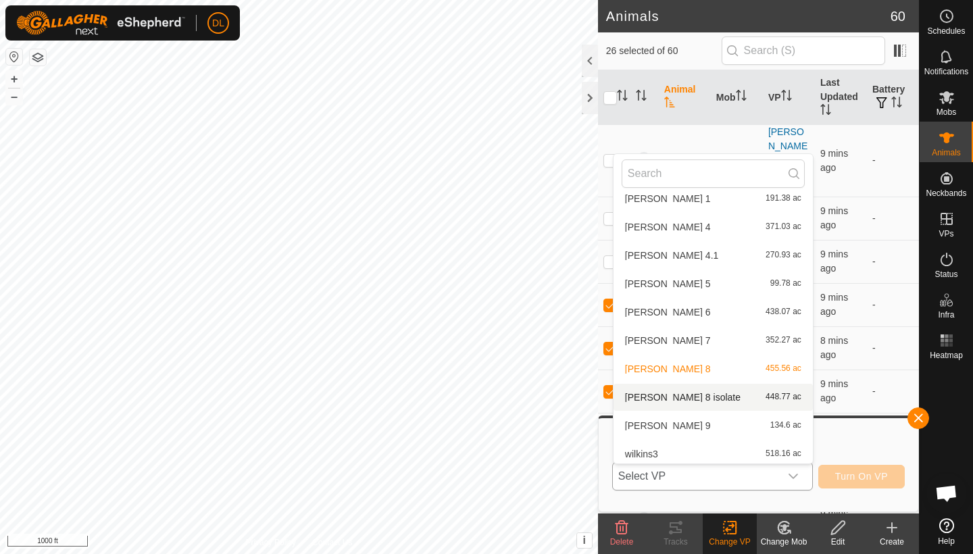
click at [668, 397] on li "[PERSON_NAME] 8 isolate 448.77 ac" at bounding box center [713, 397] width 199 height 27
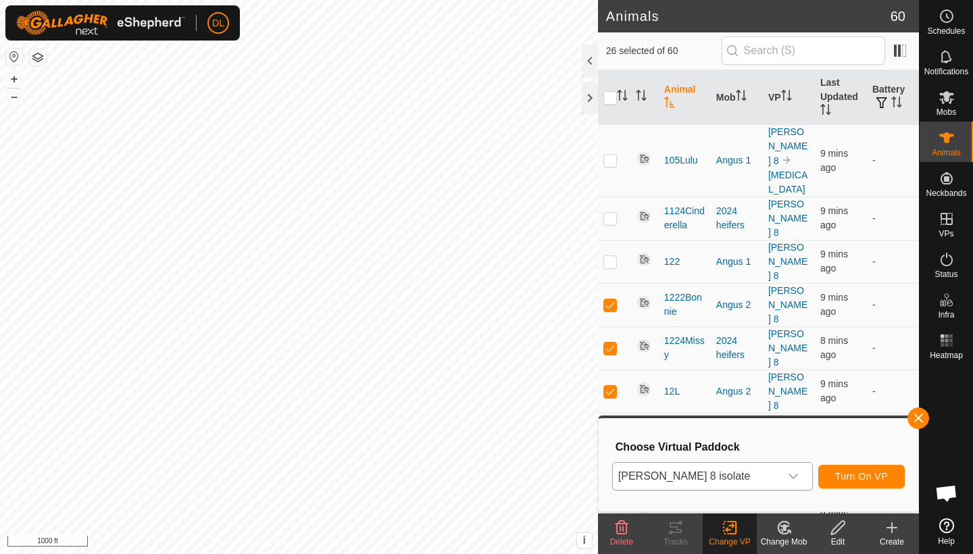
click at [880, 474] on span "Turn On VP" at bounding box center [861, 476] width 53 height 11
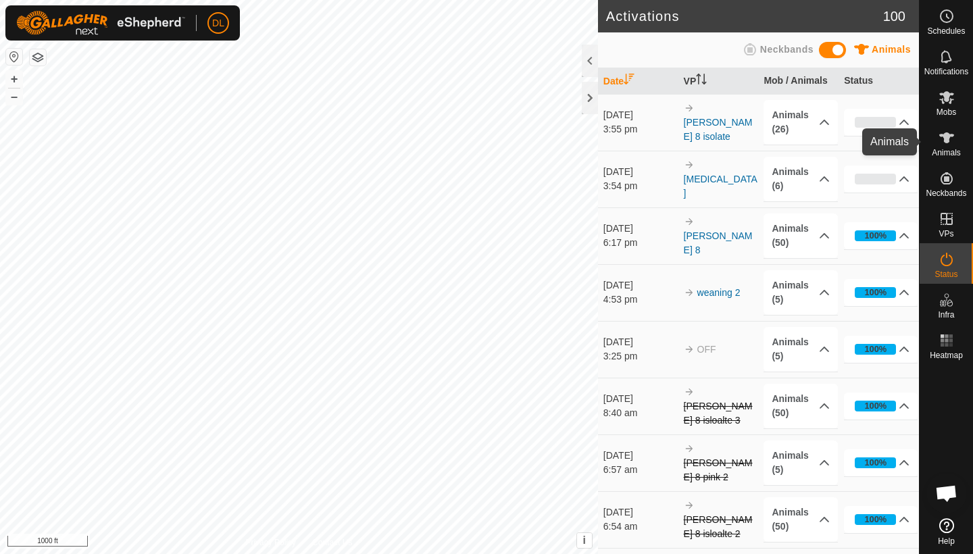
click at [952, 137] on icon at bounding box center [946, 137] width 15 height 11
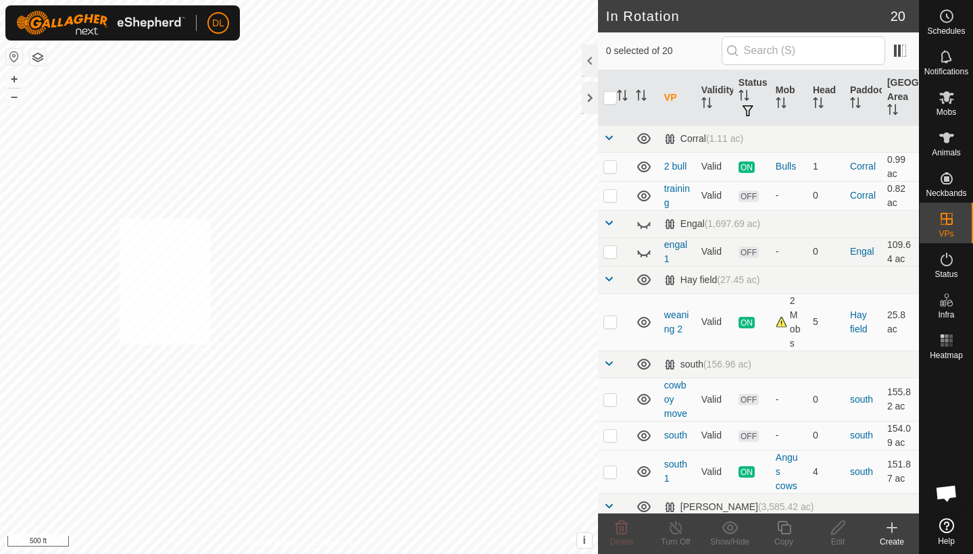
checkbox input "true"
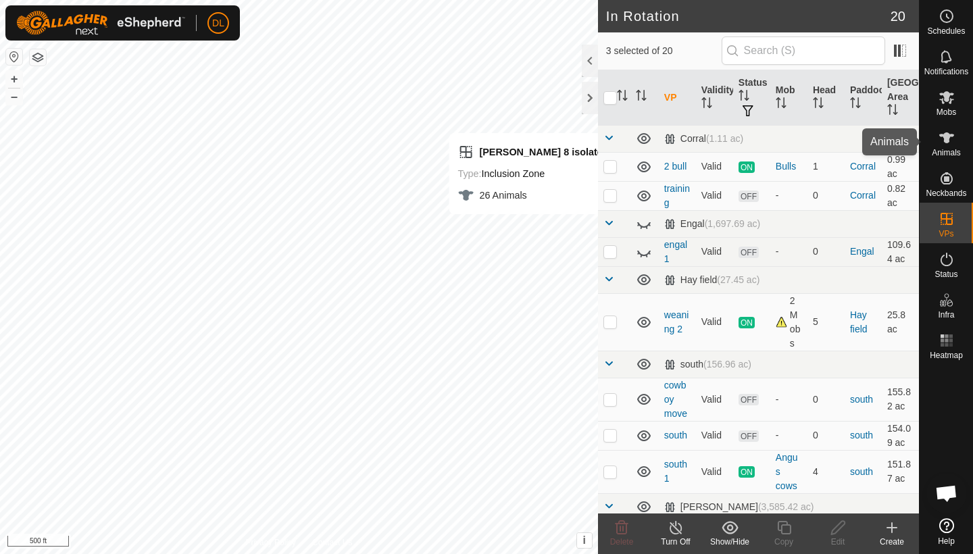
click at [943, 140] on icon at bounding box center [947, 138] width 16 height 16
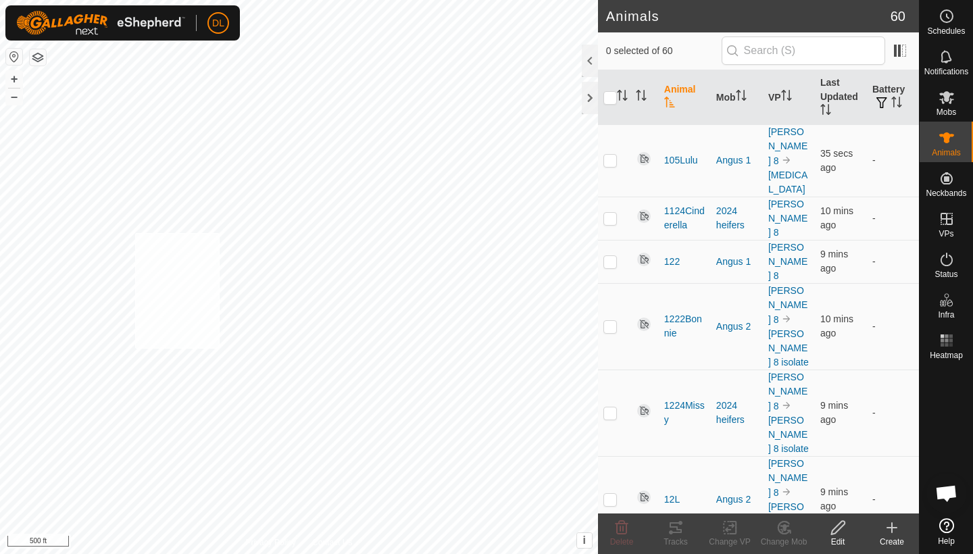
checkbox input "true"
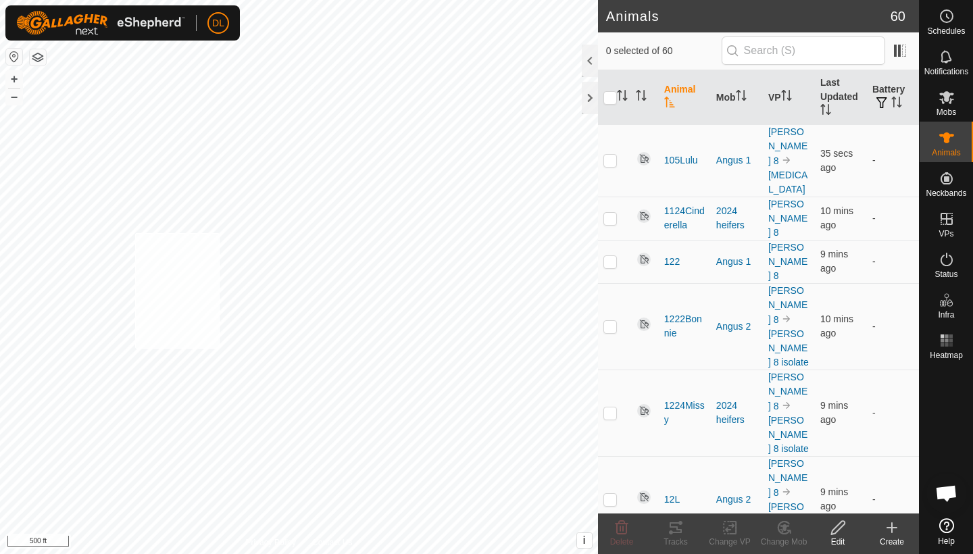
checkbox input "true"
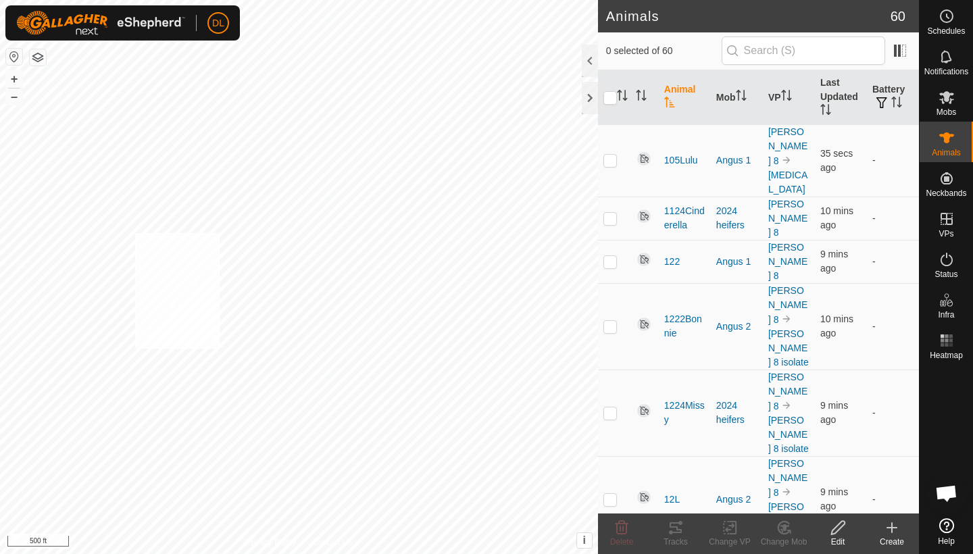
checkbox input "true"
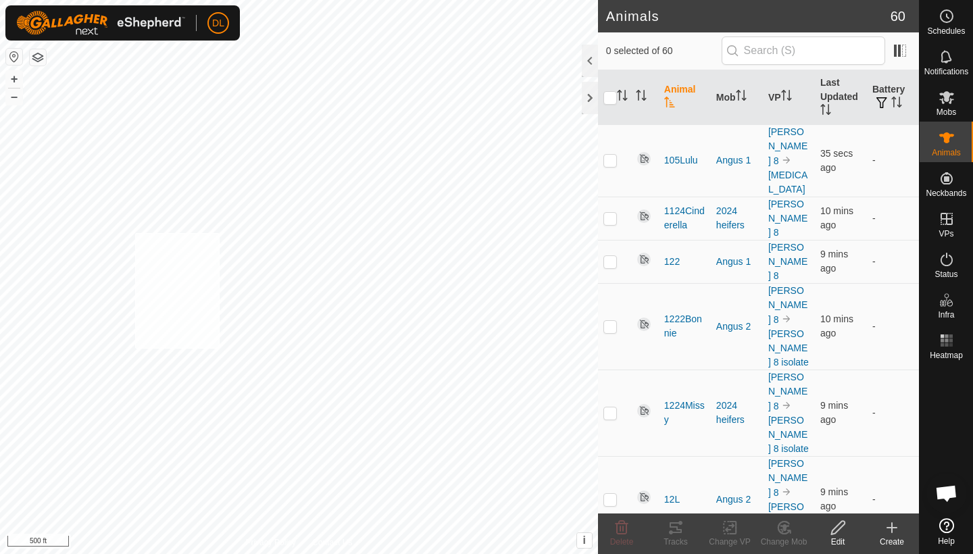
checkbox input "true"
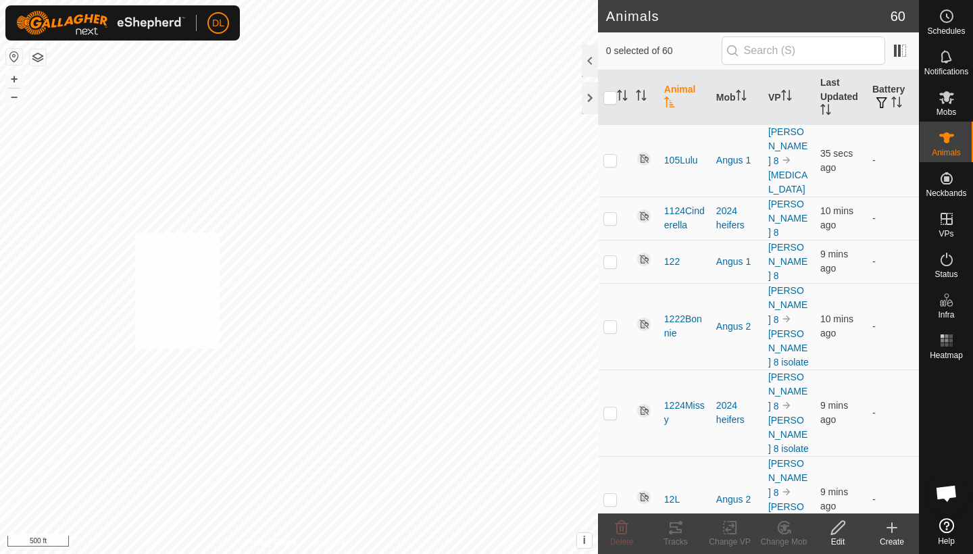
checkbox input "true"
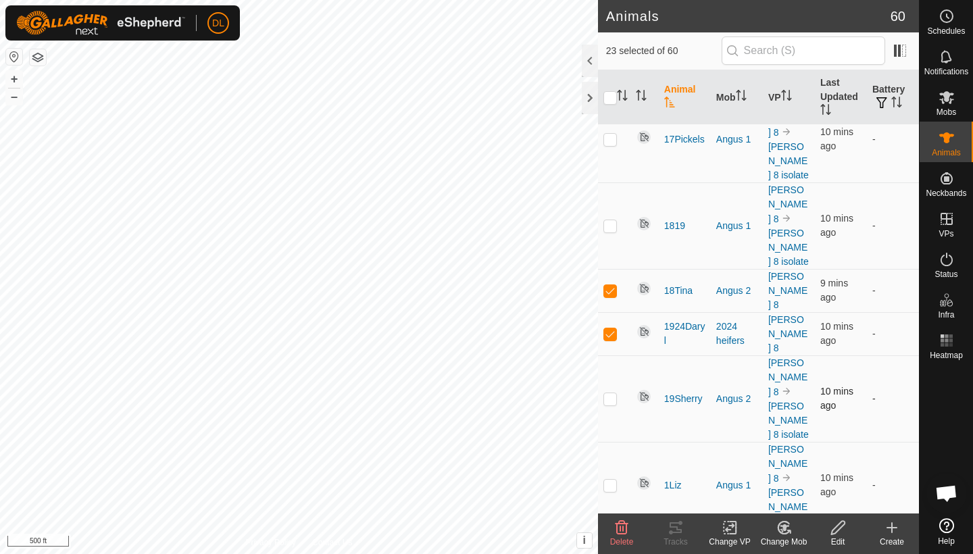
scroll to position [1041, 0]
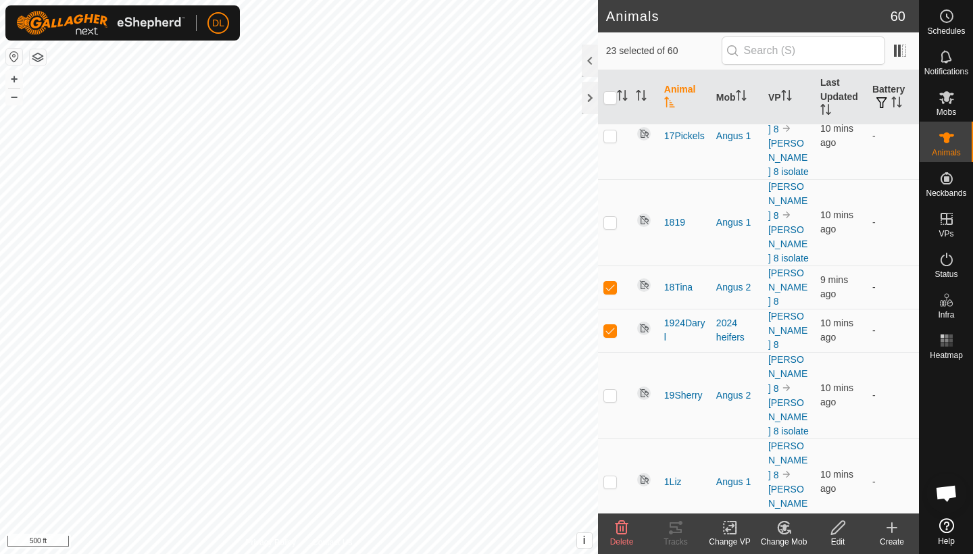
checkbox input "false"
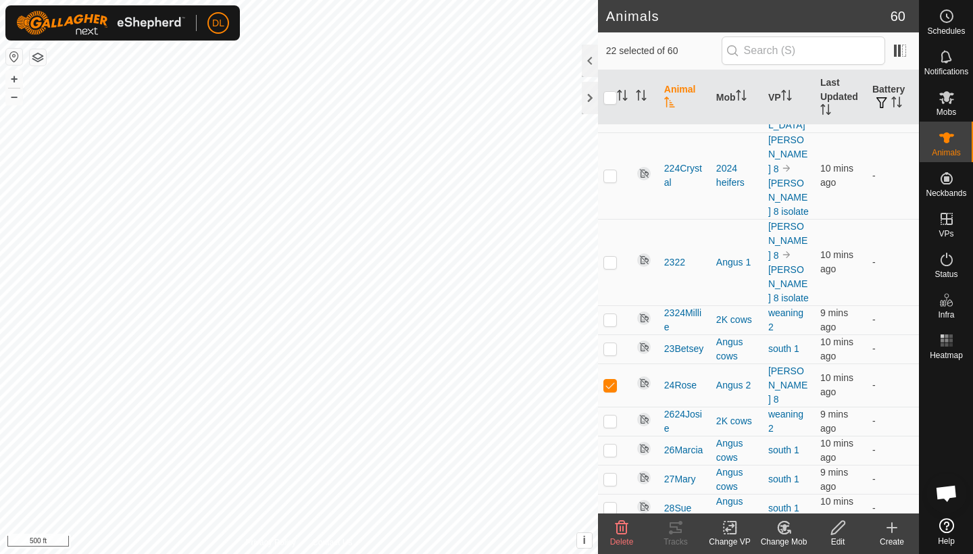
scroll to position [1812, 0]
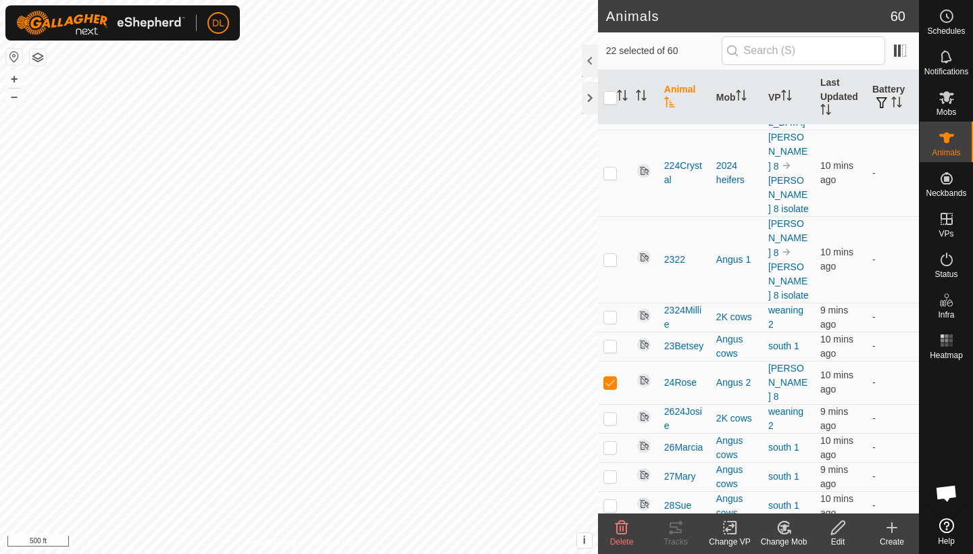
checkbox input "false"
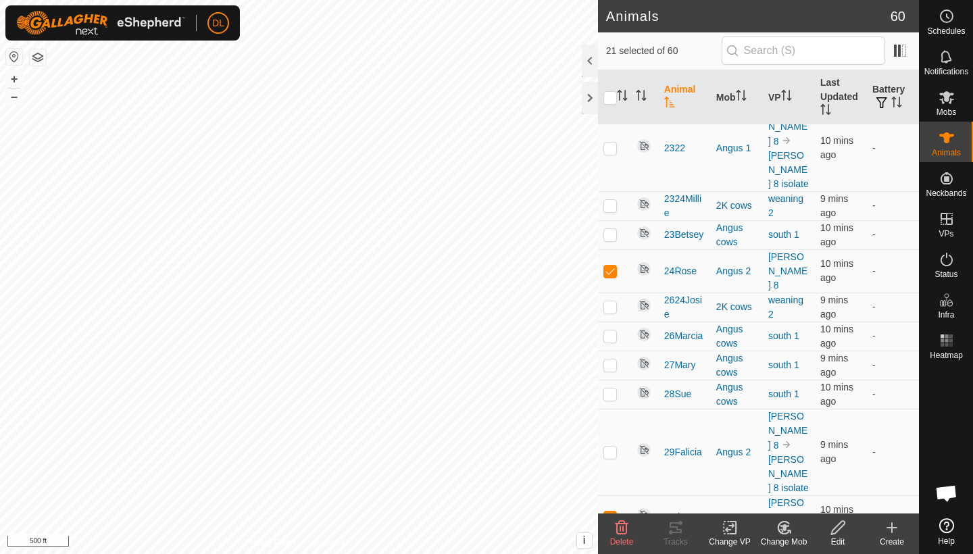
scroll to position [1936, 0]
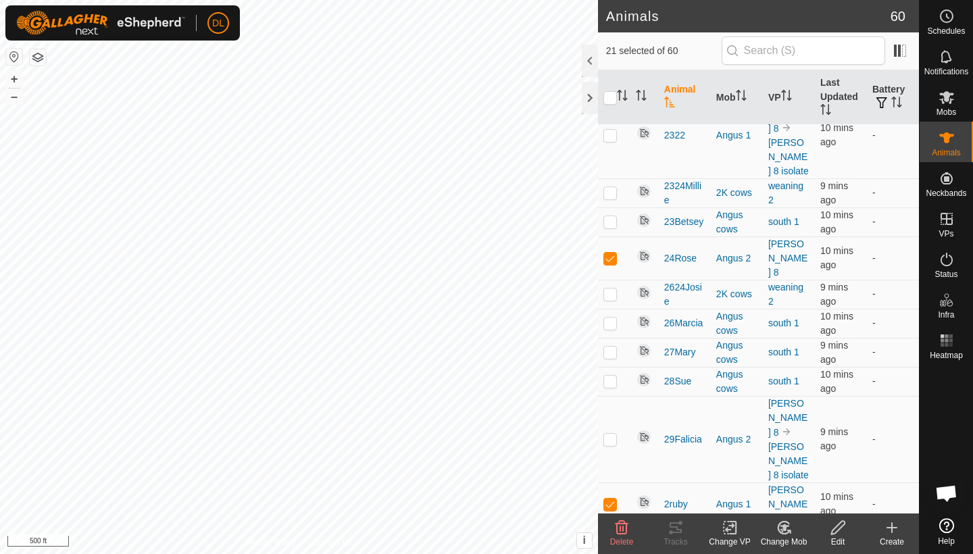
checkbox input "false"
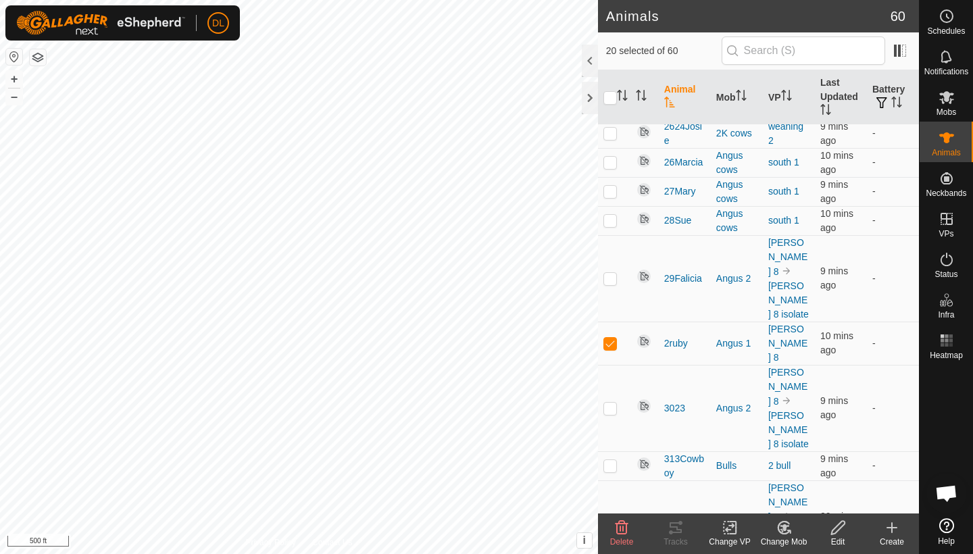
scroll to position [2100, 0]
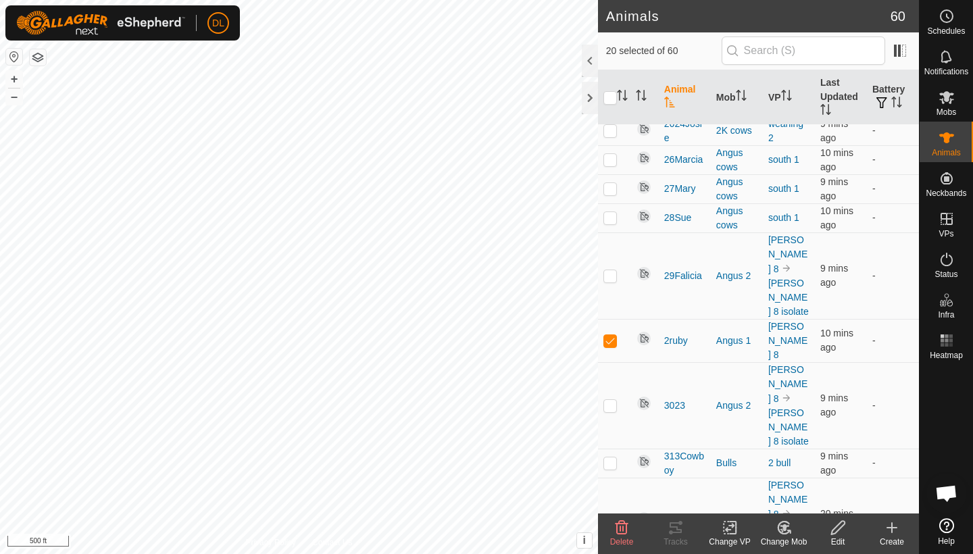
checkbox input "false"
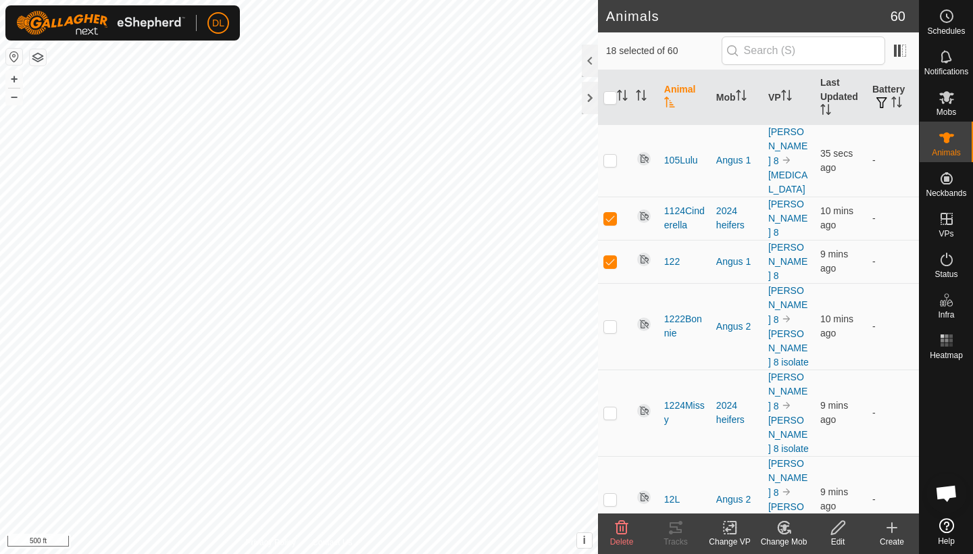
scroll to position [0, 0]
click at [731, 535] on icon at bounding box center [730, 528] width 17 height 16
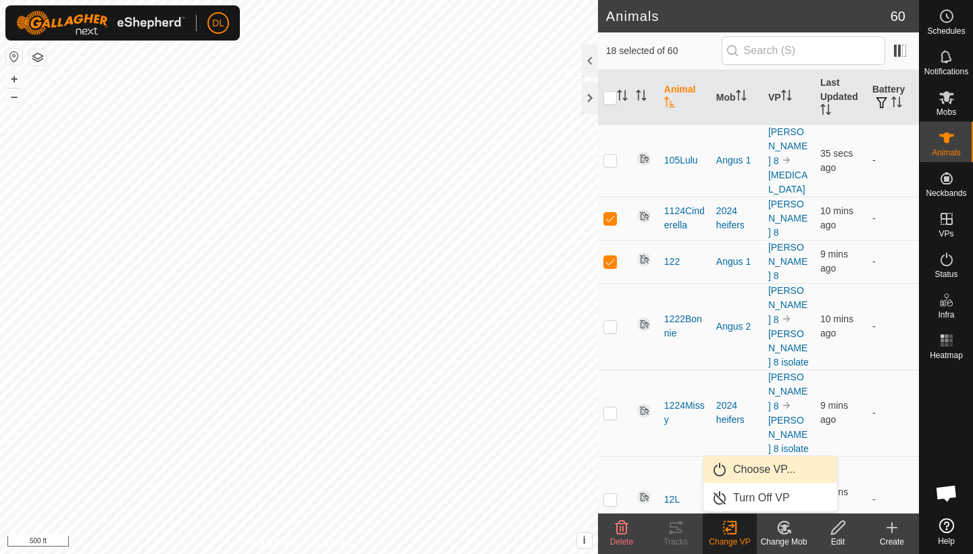
click at [754, 470] on link "Choose VP..." at bounding box center [770, 469] width 134 height 27
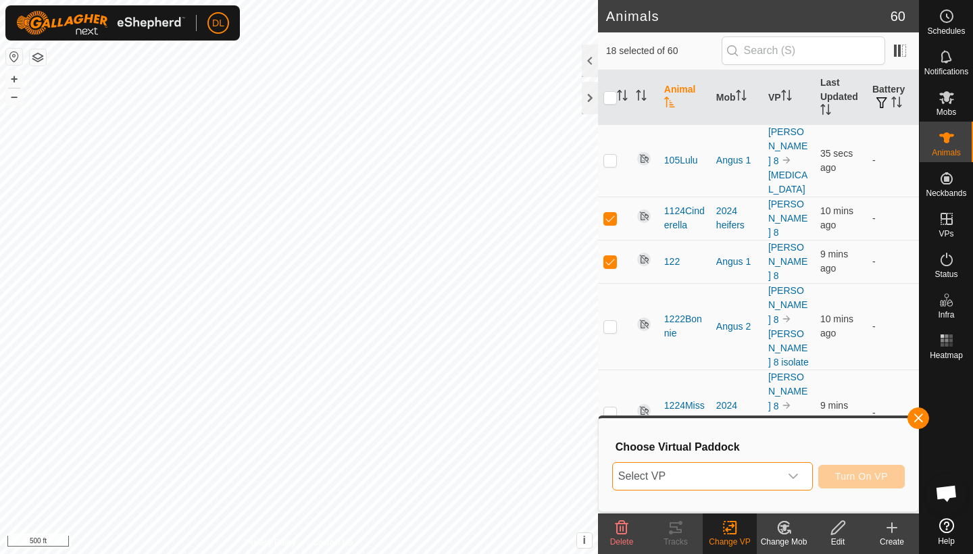
click at [735, 476] on span "Select VP" at bounding box center [696, 476] width 167 height 27
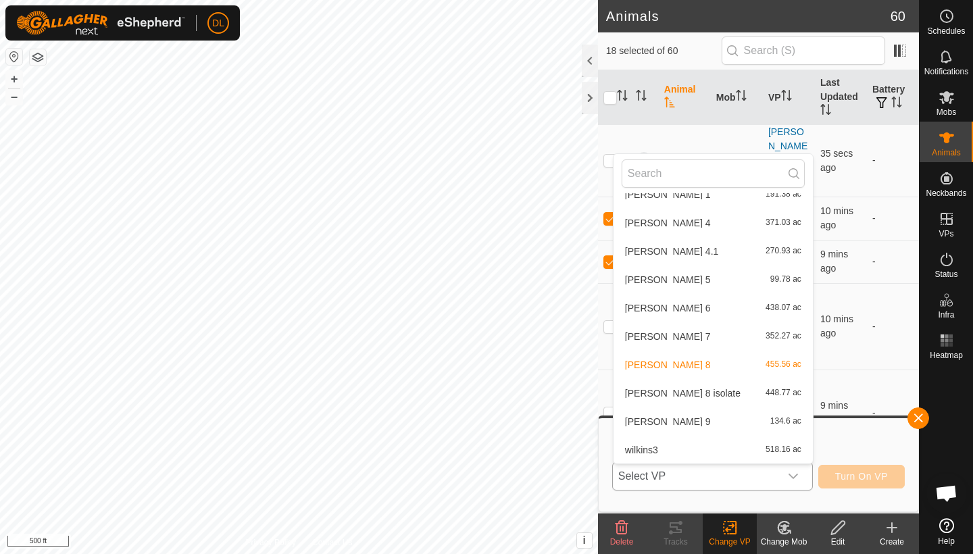
scroll to position [451, 0]
click at [685, 393] on li "[PERSON_NAME] 8 isolate 448.77 ac" at bounding box center [713, 393] width 199 height 27
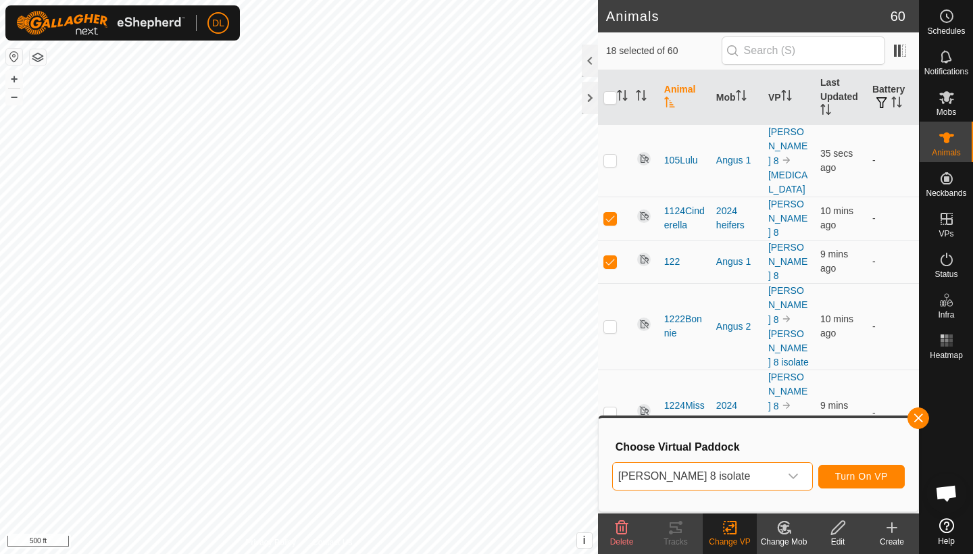
click at [861, 474] on span "Turn On VP" at bounding box center [861, 476] width 53 height 11
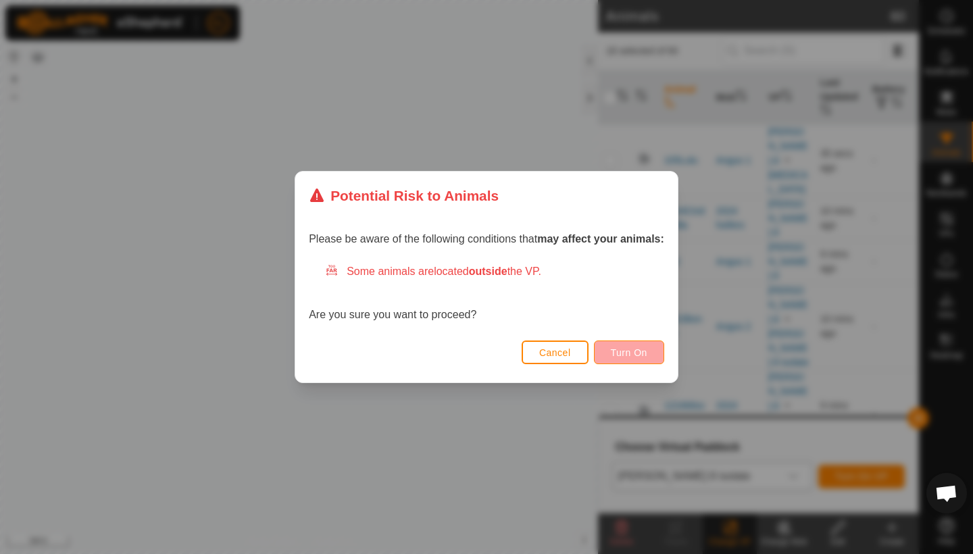
click at [638, 350] on span "Turn On" at bounding box center [629, 352] width 36 height 11
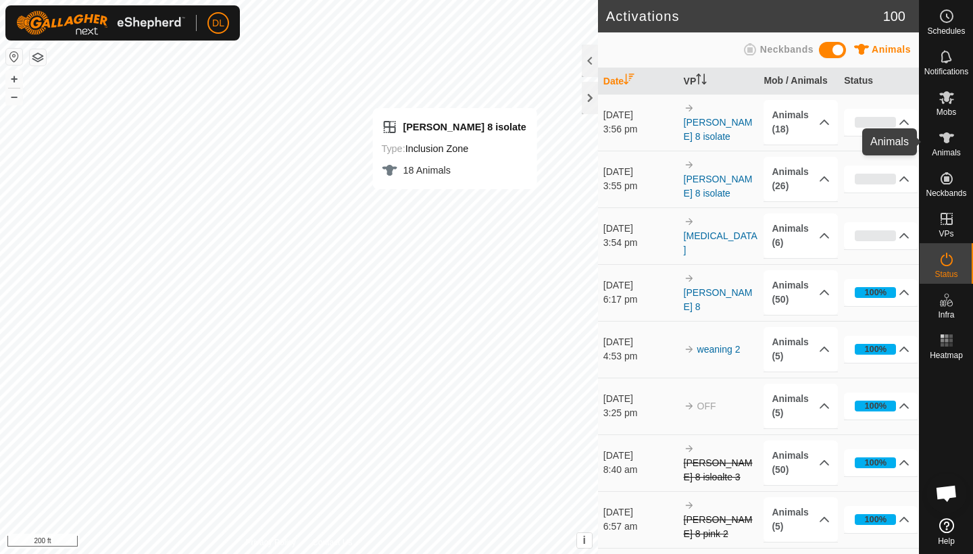
click at [949, 149] on span "Animals" at bounding box center [946, 153] width 29 height 8
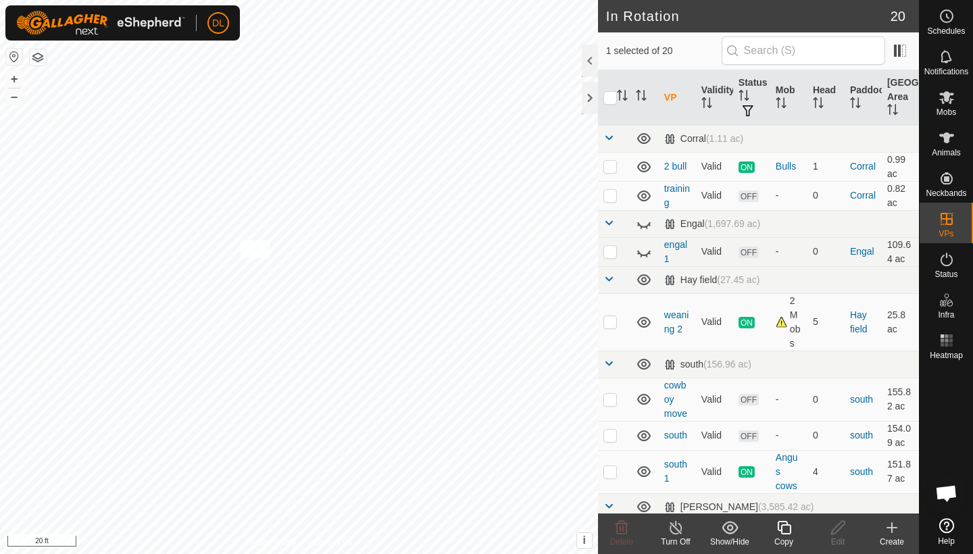
checkbox input "true"
click at [949, 139] on icon at bounding box center [947, 138] width 16 height 16
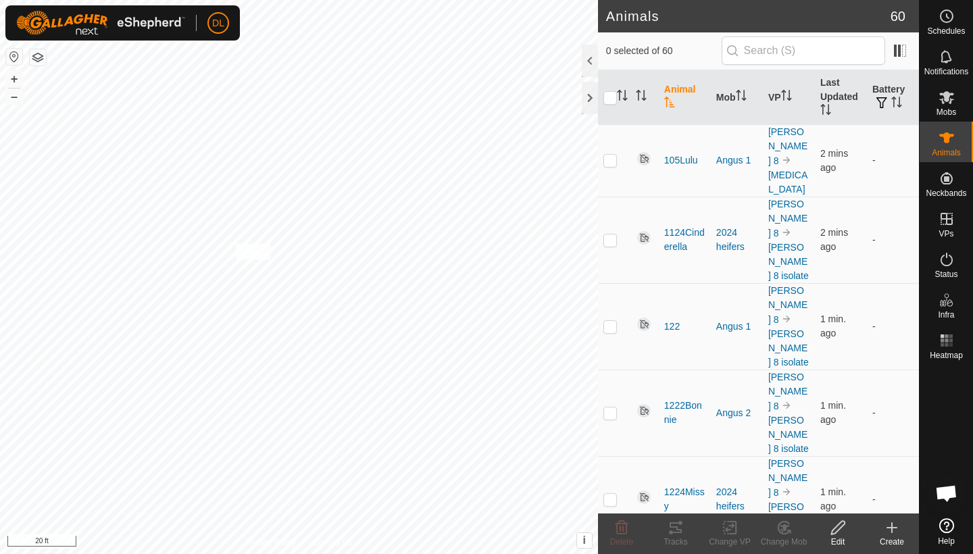
checkbox input "true"
click at [677, 530] on icon at bounding box center [676, 527] width 12 height 11
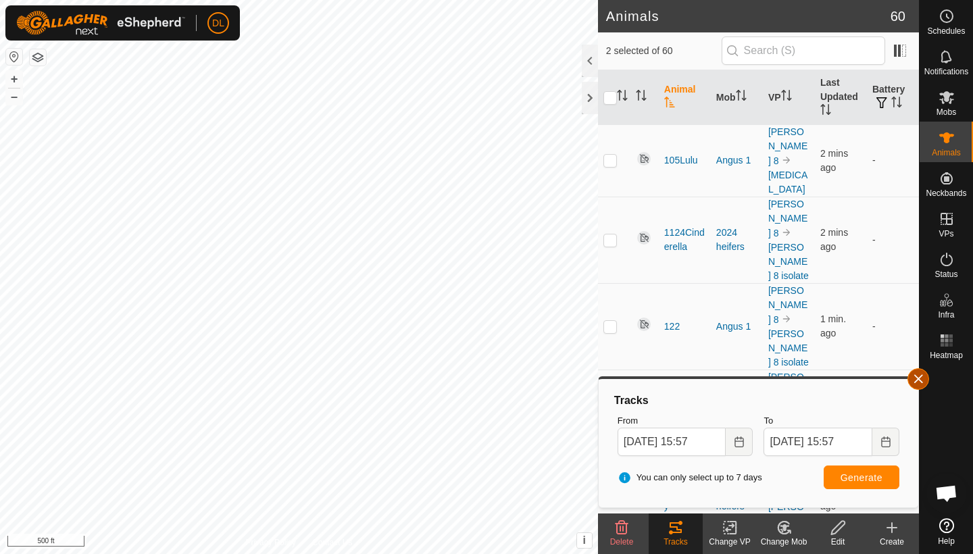
click at [924, 382] on button "button" at bounding box center [919, 379] width 22 height 22
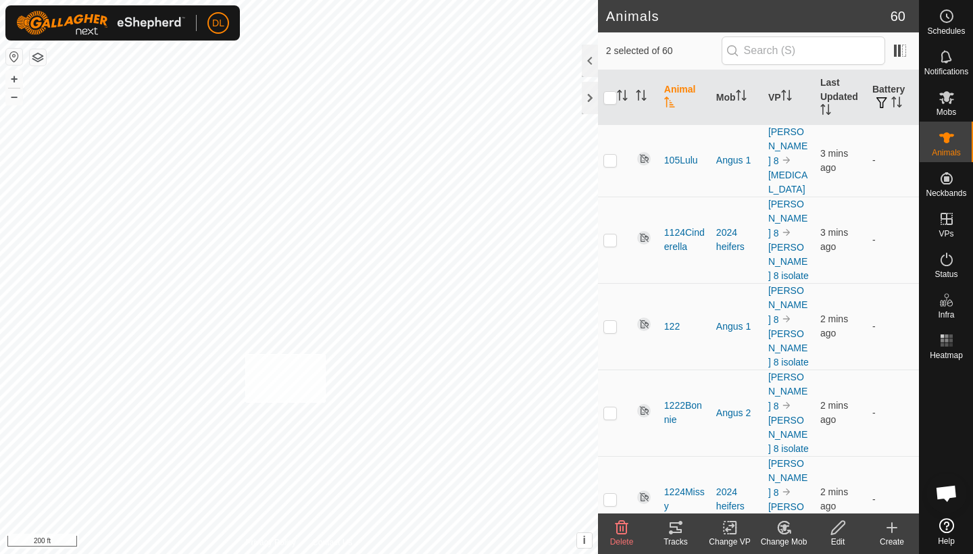
checkbox input "true"
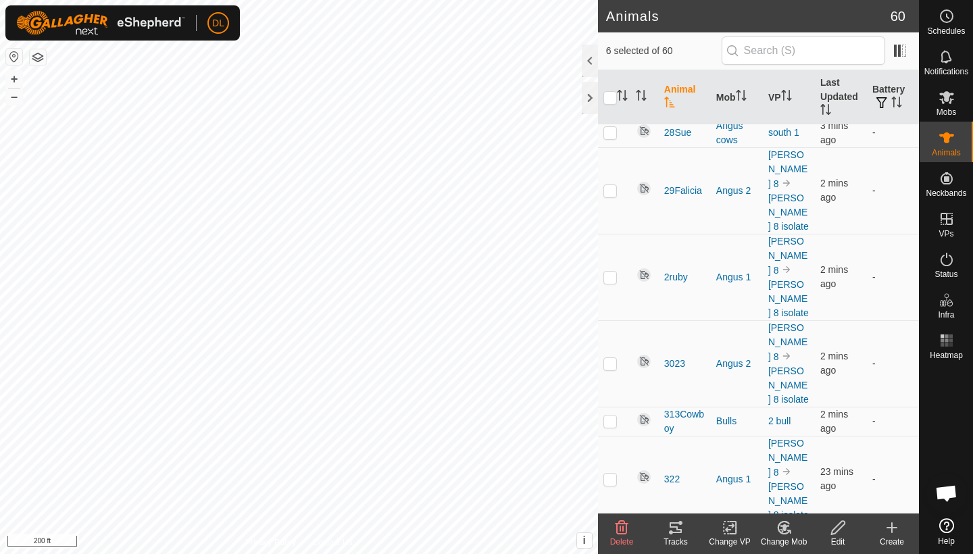
scroll to position [2655, 0]
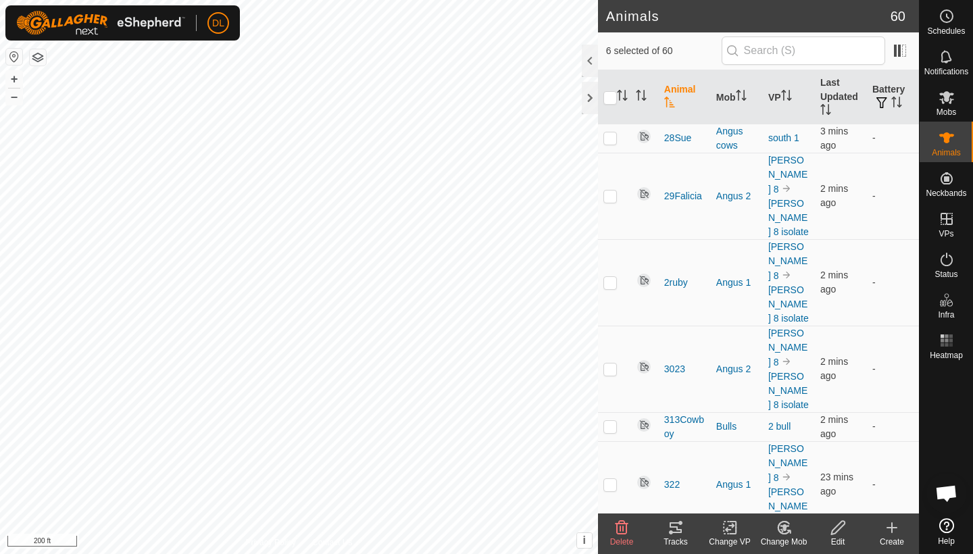
click at [724, 533] on rect at bounding box center [730, 528] width 12 height 12
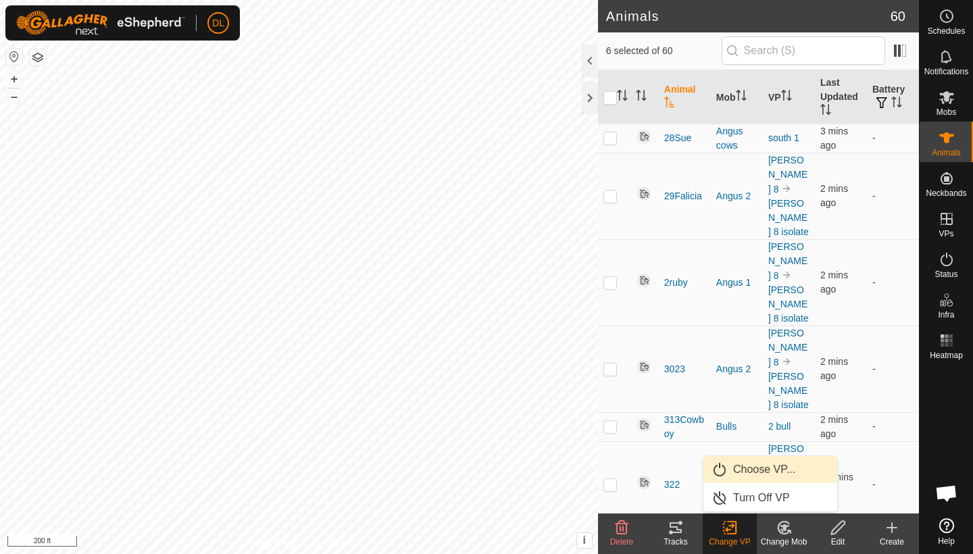
click at [754, 466] on link "Choose VP..." at bounding box center [770, 469] width 134 height 27
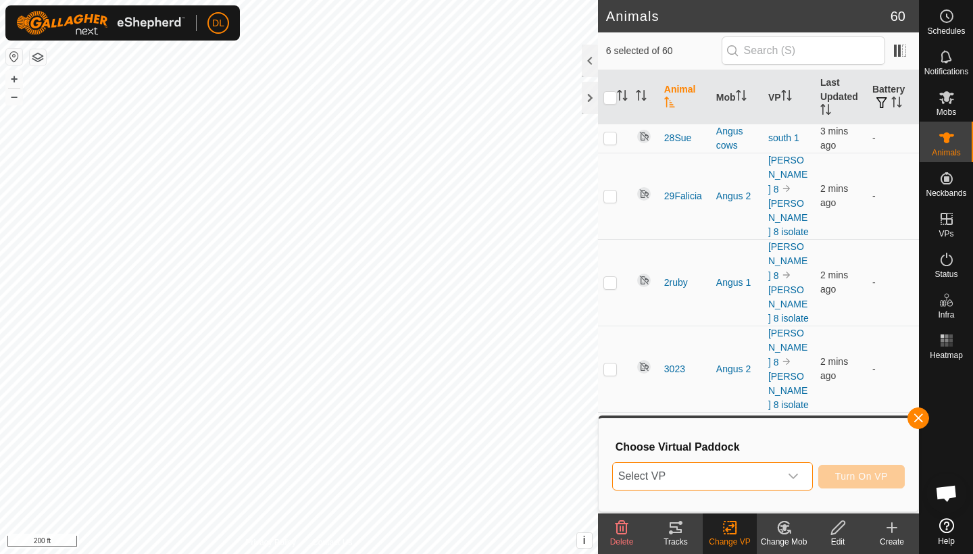
click at [749, 476] on span "Select VP" at bounding box center [696, 476] width 167 height 27
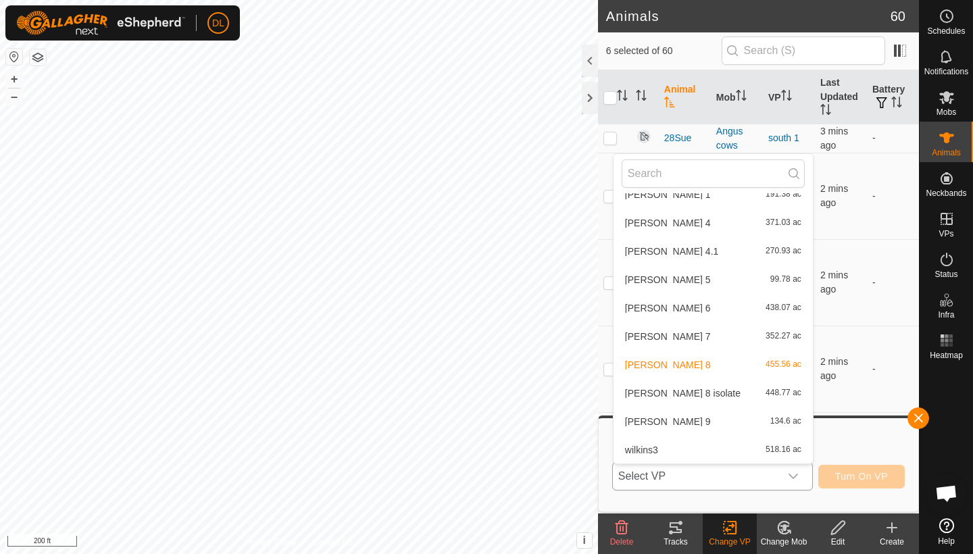
scroll to position [451, 0]
click at [924, 414] on button "button" at bounding box center [919, 418] width 22 height 22
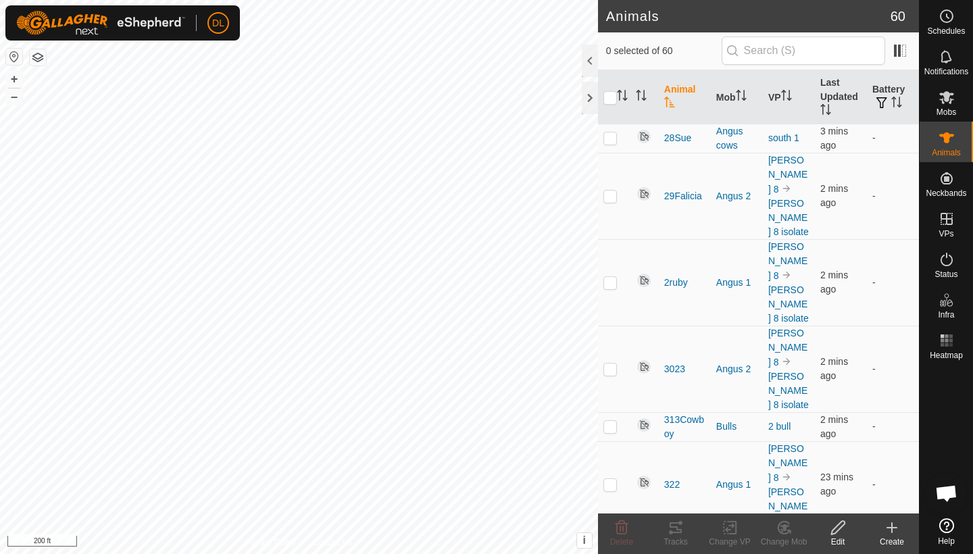
checkbox input "false"
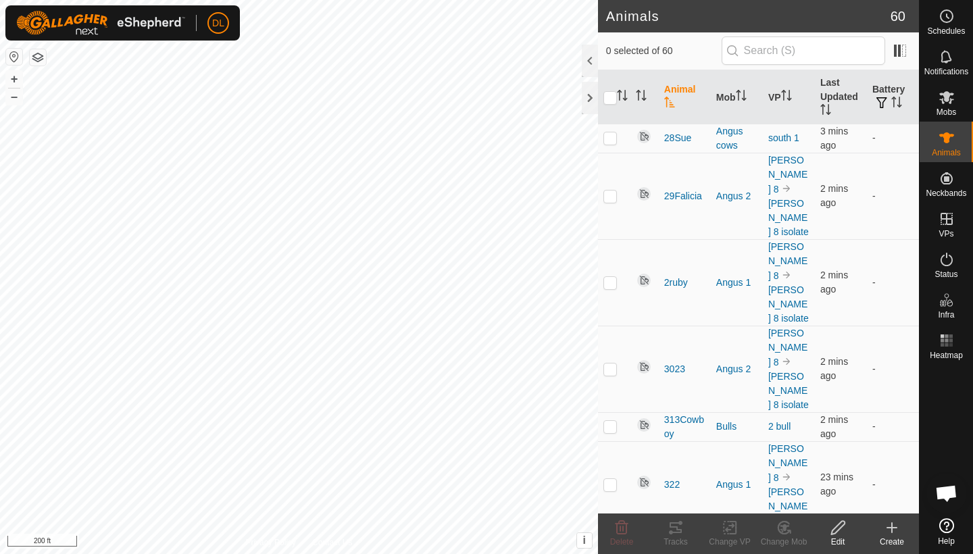
checkbox input "false"
click at [676, 535] on icon at bounding box center [676, 528] width 16 height 16
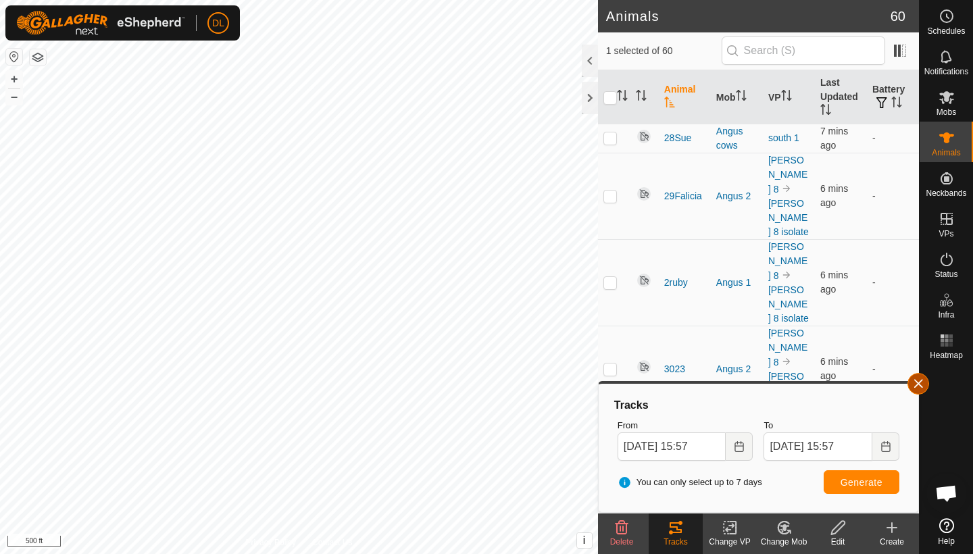
click at [918, 385] on button "button" at bounding box center [919, 384] width 22 height 22
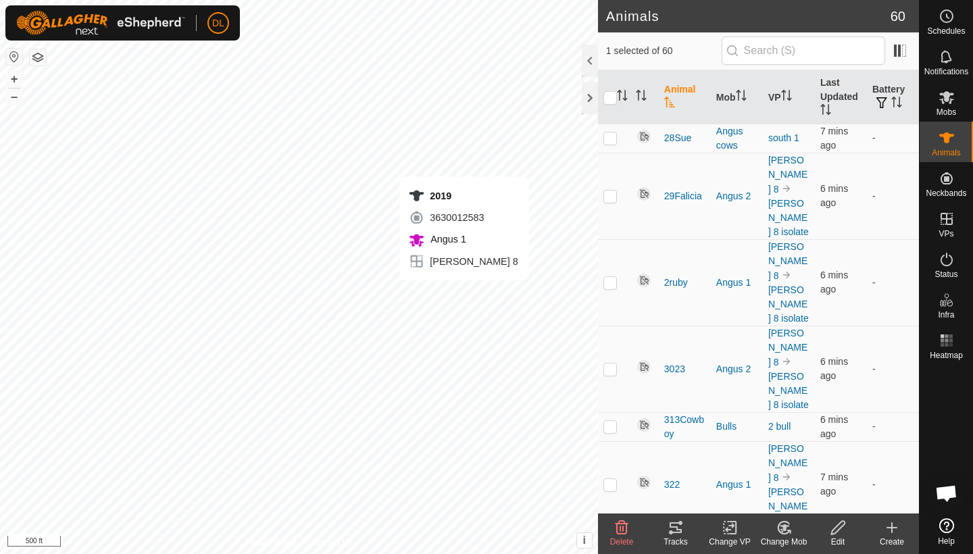
checkbox input "false"
